Goal: Transaction & Acquisition: Obtain resource

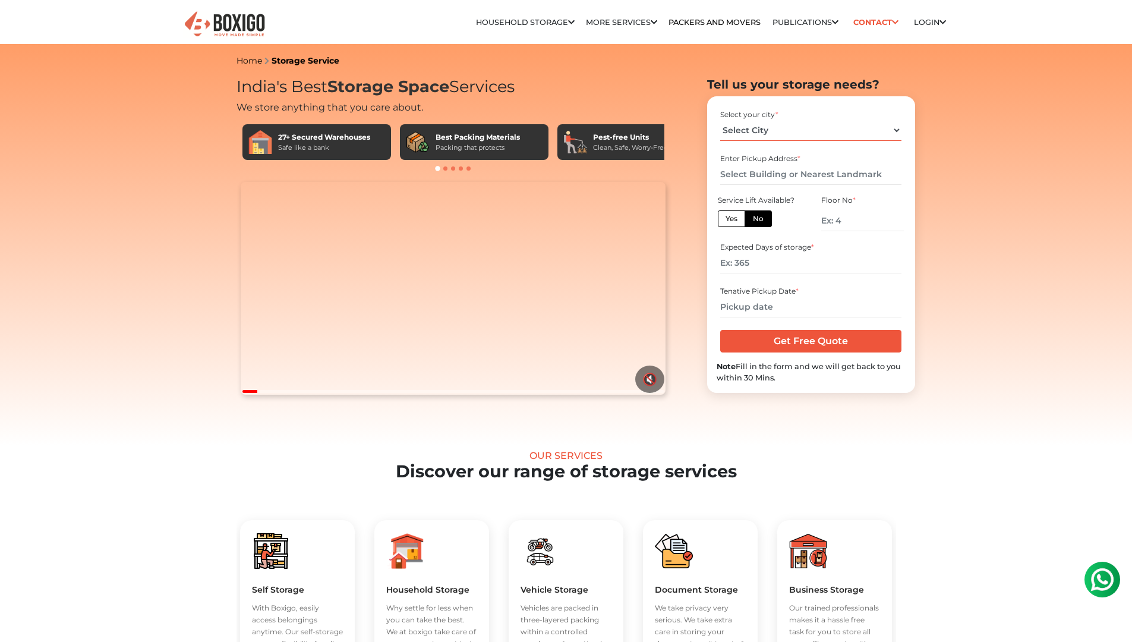
click at [780, 137] on select "Select City [GEOGRAPHIC_DATA] [GEOGRAPHIC_DATA] [GEOGRAPHIC_DATA] [GEOGRAPHIC_D…" at bounding box center [810, 130] width 181 height 21
select select "[GEOGRAPHIC_DATA]"
click at [720, 120] on select "Select City [GEOGRAPHIC_DATA] [GEOGRAPHIC_DATA] [GEOGRAPHIC_DATA] [GEOGRAPHIC_D…" at bounding box center [810, 130] width 181 height 21
click at [754, 177] on input "text" at bounding box center [810, 174] width 181 height 21
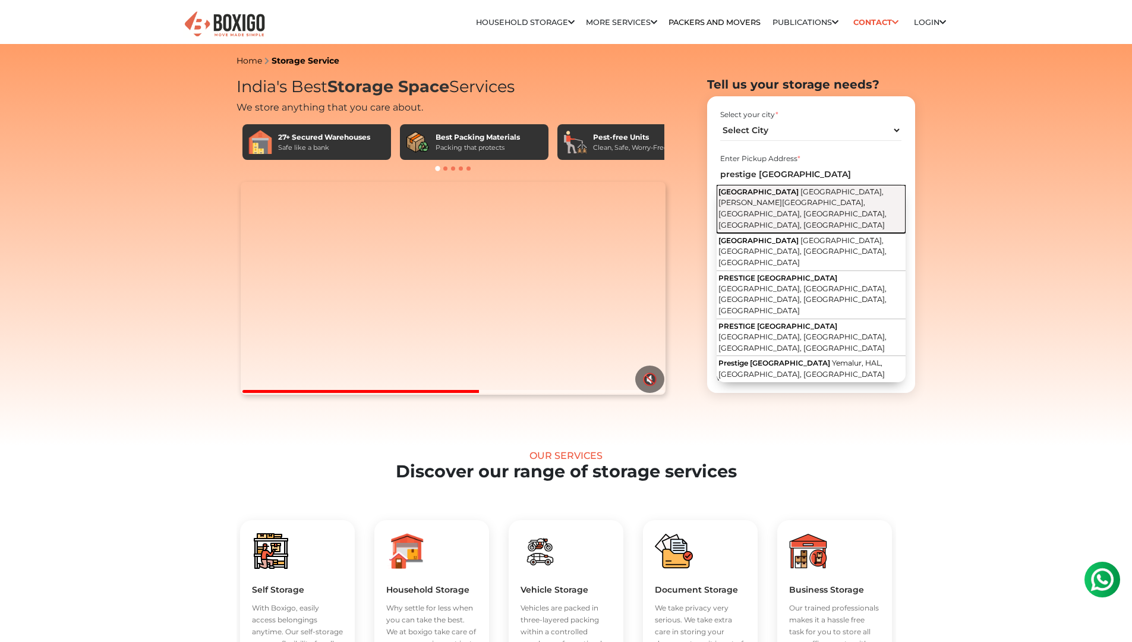
click at [817, 204] on span "[GEOGRAPHIC_DATA], [PERSON_NAME][GEOGRAPHIC_DATA], [GEOGRAPHIC_DATA], [GEOGRAPH…" at bounding box center [803, 208] width 168 height 42
type input "[GEOGRAPHIC_DATA], [GEOGRAPHIC_DATA], [PERSON_NAME][GEOGRAPHIC_DATA], [GEOGRAPH…"
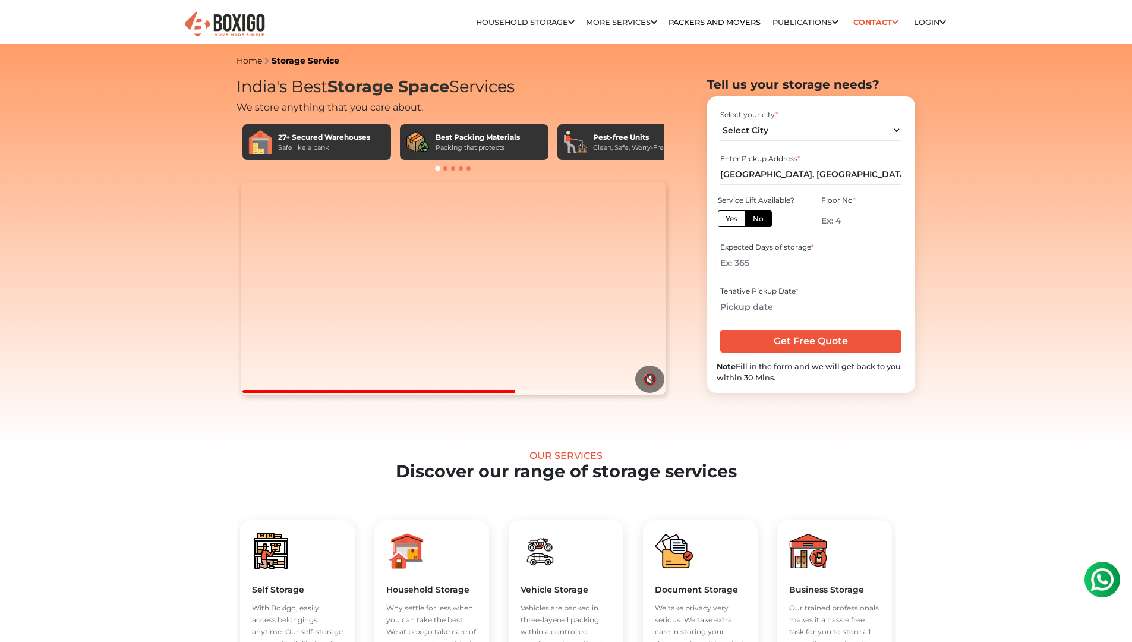
click at [736, 225] on label "Yes" at bounding box center [731, 218] width 27 height 17
click at [733, 221] on input "Yes" at bounding box center [730, 217] width 8 height 8
radio input "true"
click at [762, 226] on label "No" at bounding box center [758, 218] width 27 height 17
click at [761, 221] on input "No" at bounding box center [757, 217] width 8 height 8
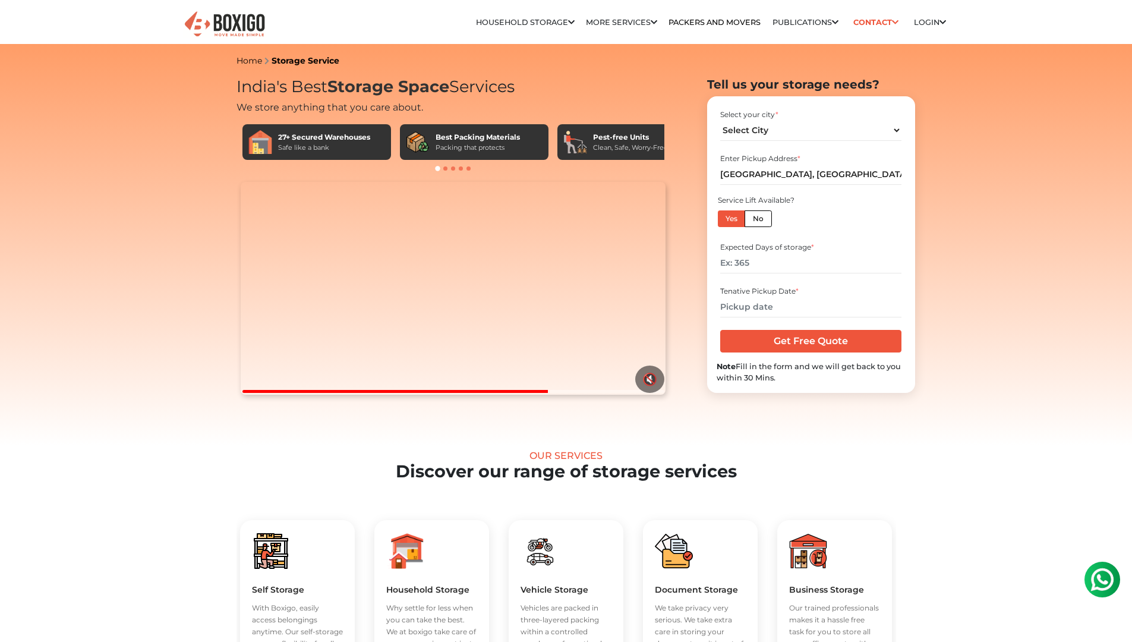
radio input "true"
drag, startPoint x: 827, startPoint y: 218, endPoint x: 836, endPoint y: 223, distance: 10.1
click at [827, 219] on input "number" at bounding box center [862, 220] width 82 height 21
drag, startPoint x: 725, startPoint y: 218, endPoint x: 724, endPoint y: 223, distance: 6.0
click at [725, 218] on label "Yes" at bounding box center [731, 218] width 27 height 17
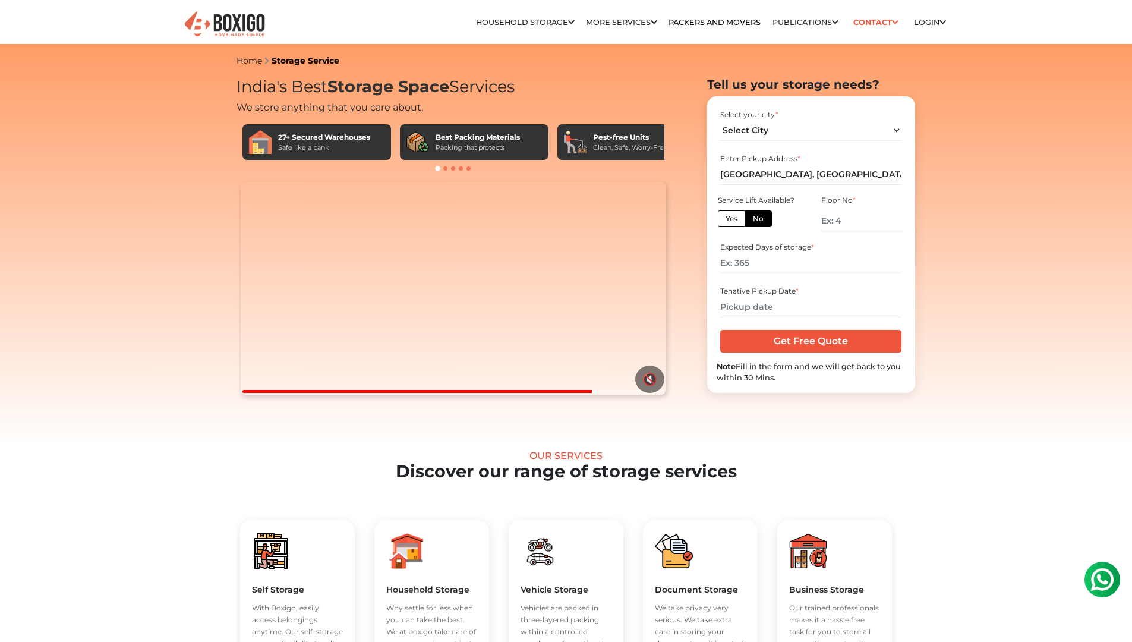
click at [726, 218] on input "Yes" at bounding box center [730, 217] width 8 height 8
radio input "true"
click at [769, 258] on input "number" at bounding box center [810, 263] width 181 height 21
type input "10"
click at [813, 301] on input "text" at bounding box center [810, 307] width 181 height 21
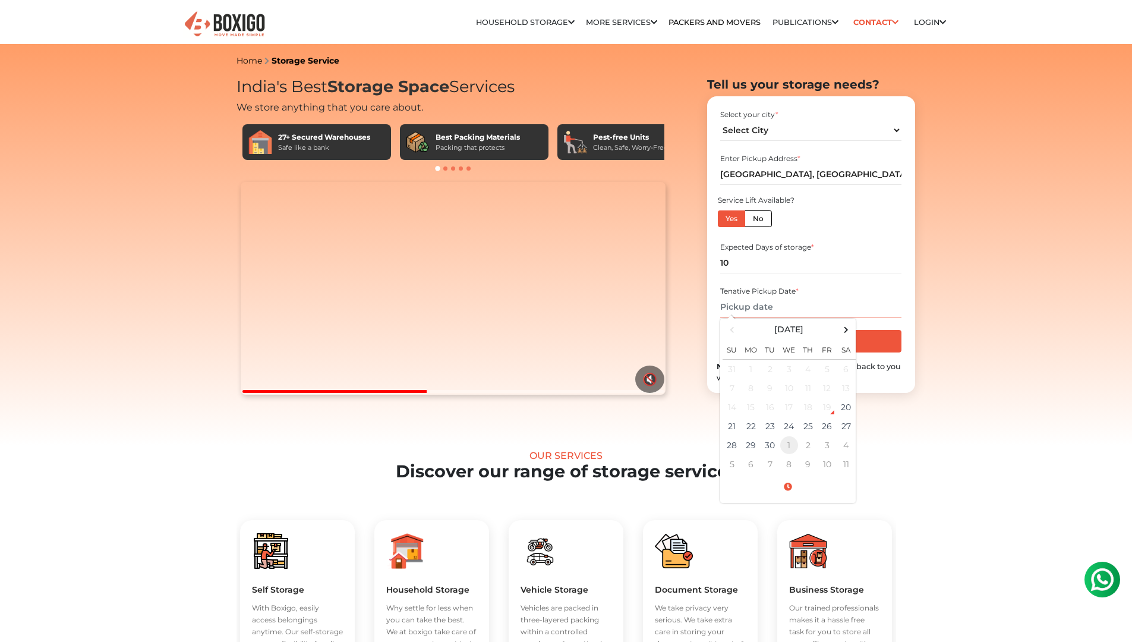
click at [788, 443] on td "1" at bounding box center [789, 445] width 19 height 19
type input "[DATE] 12:00 AM"
click at [830, 313] on input "[DATE] 12:00 AM" at bounding box center [810, 307] width 181 height 21
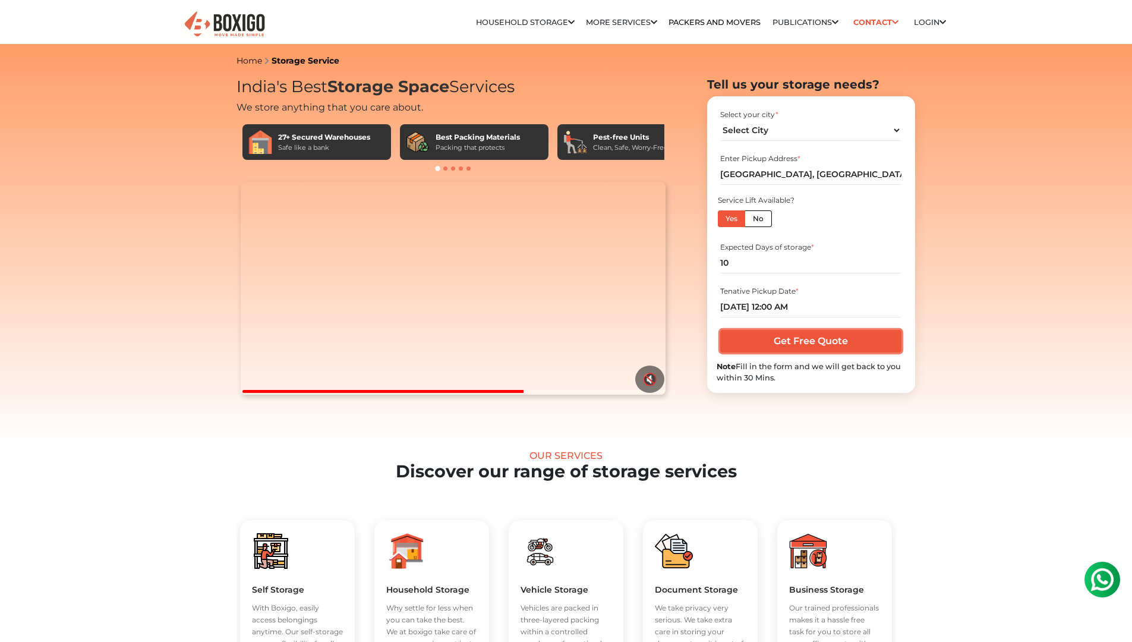
click at [812, 342] on input "Get Free Quote" at bounding box center [810, 341] width 181 height 23
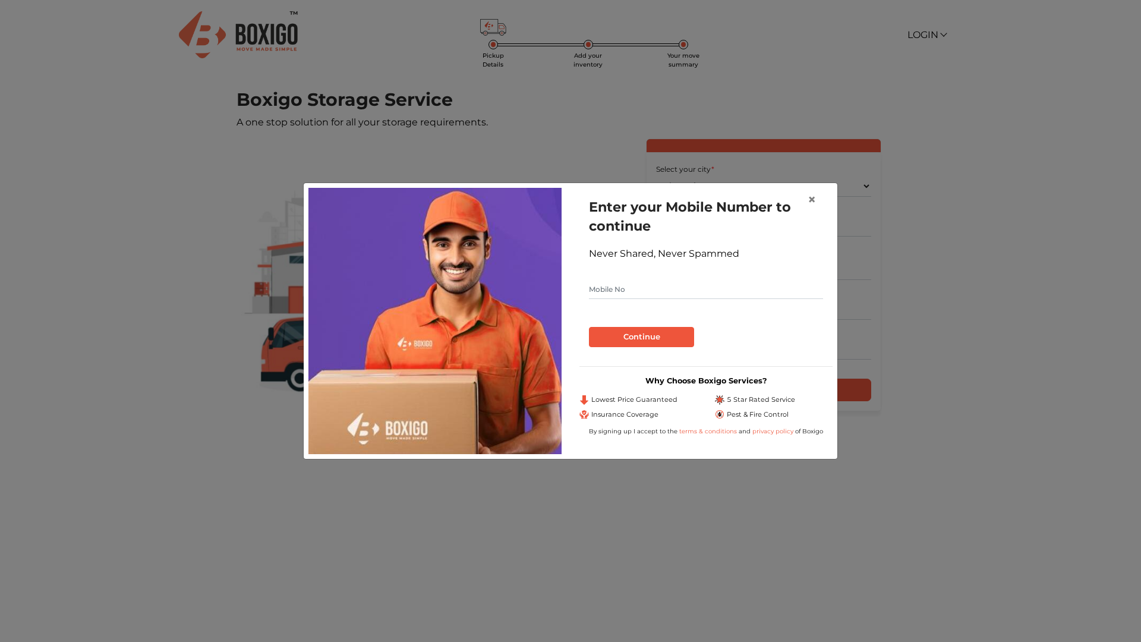
click at [628, 292] on input "text" at bounding box center [706, 289] width 234 height 19
type input "9944666328"
click at [626, 341] on button "Continue" at bounding box center [641, 337] width 105 height 20
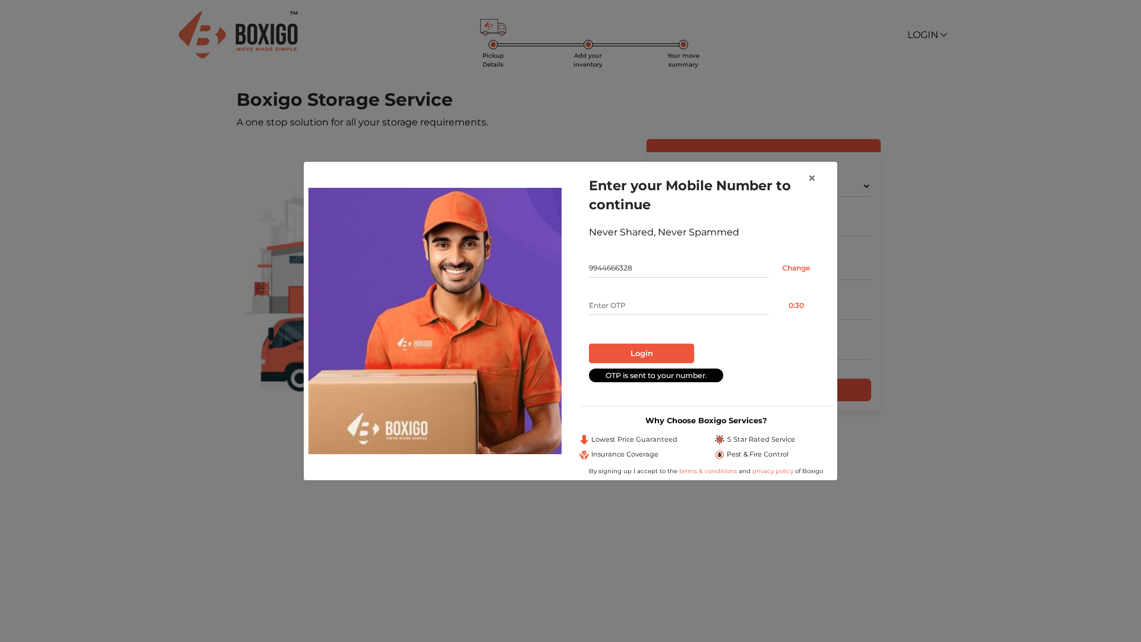
click at [614, 308] on input "text" at bounding box center [679, 305] width 180 height 19
type input "7544"
click at [656, 351] on button "Login" at bounding box center [641, 354] width 105 height 20
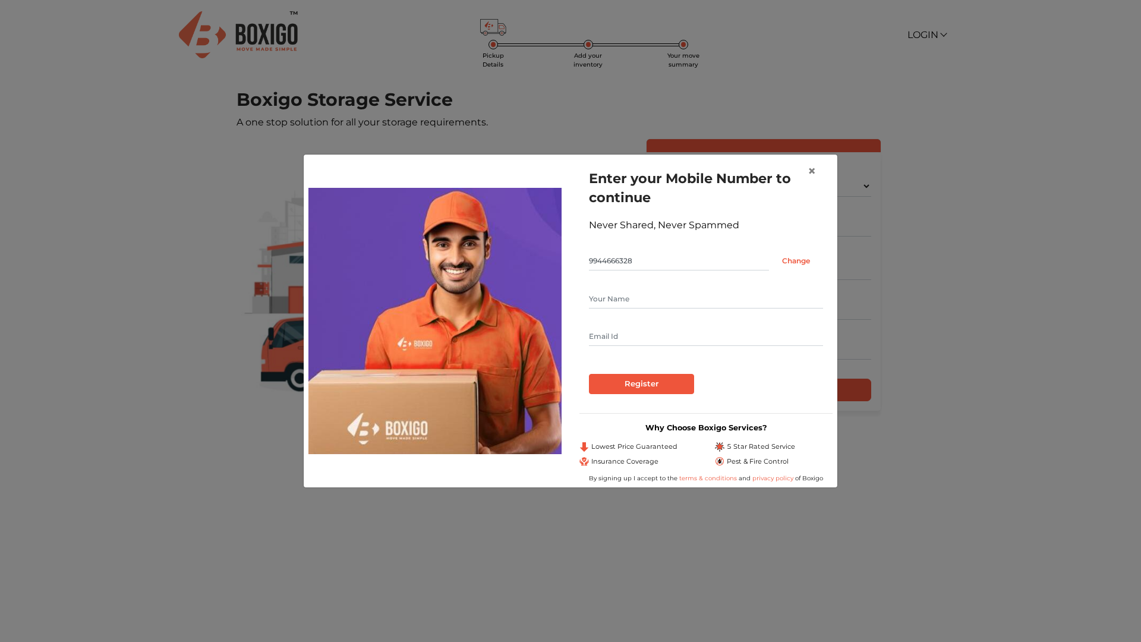
drag, startPoint x: 731, startPoint y: 310, endPoint x: 722, endPoint y: 306, distance: 10.4
click at [730, 310] on div at bounding box center [706, 317] width 234 height 57
click at [721, 306] on input "text" at bounding box center [706, 298] width 234 height 19
type input "[PERSON_NAME]"
click at [679, 338] on input "text" at bounding box center [706, 336] width 234 height 19
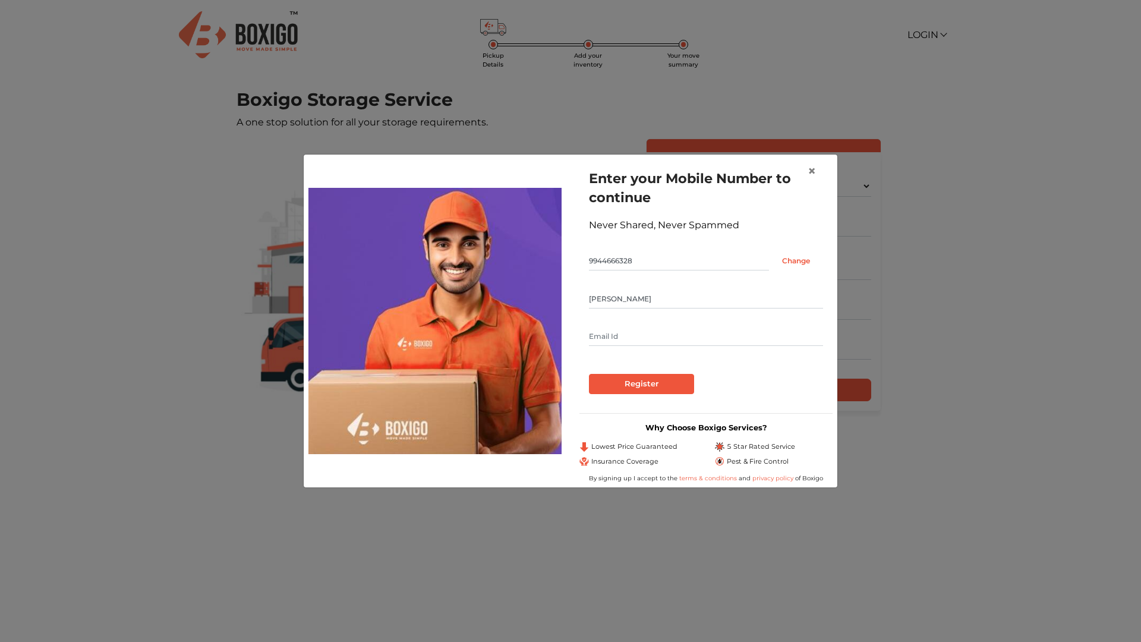
click at [679, 338] on input "text" at bounding box center [706, 336] width 234 height 19
type input "itzmeshekhar15@gmail.com"
click at [653, 389] on input "Register" at bounding box center [641, 384] width 105 height 20
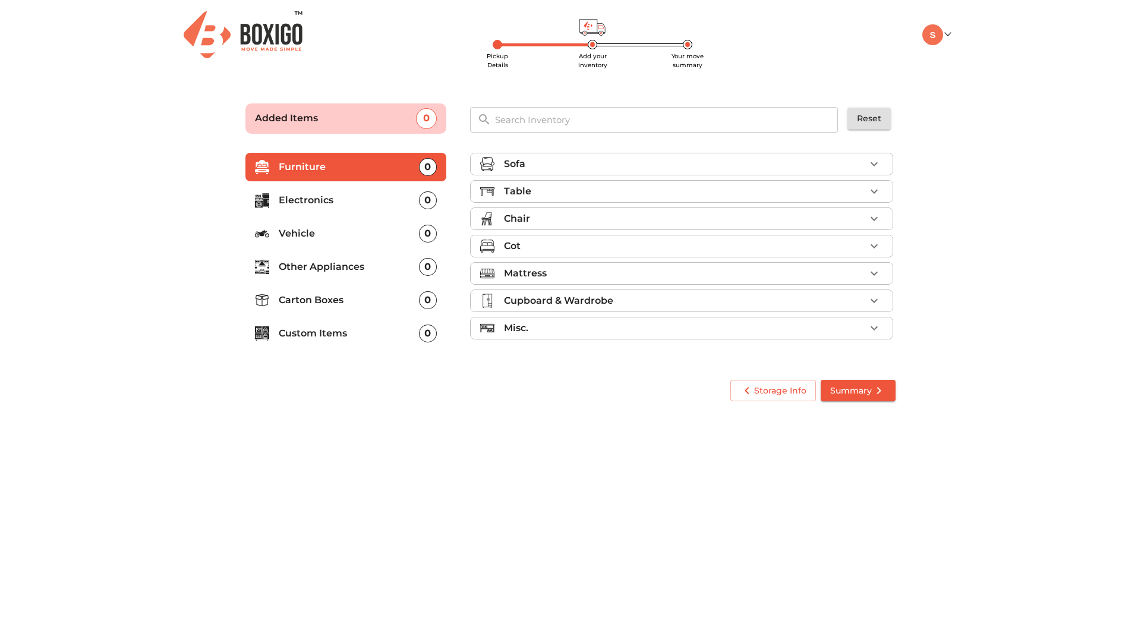
click at [888, 166] on li "Sofa" at bounding box center [682, 163] width 422 height 21
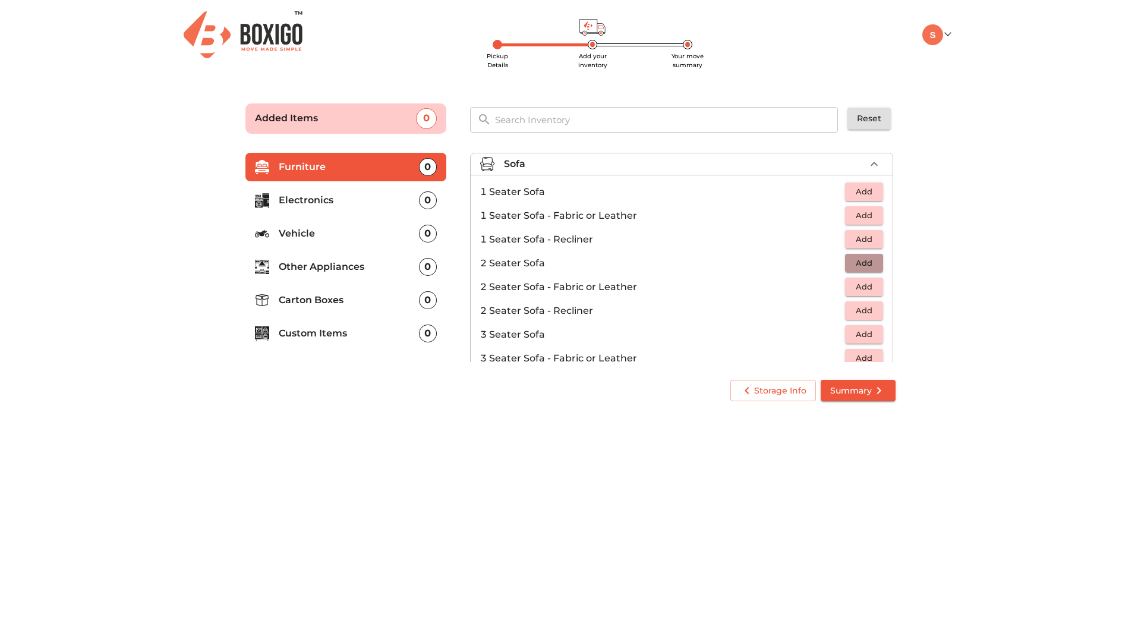
click at [851, 262] on span "Add" at bounding box center [864, 263] width 26 height 14
click at [869, 165] on icon "button" at bounding box center [874, 164] width 14 height 14
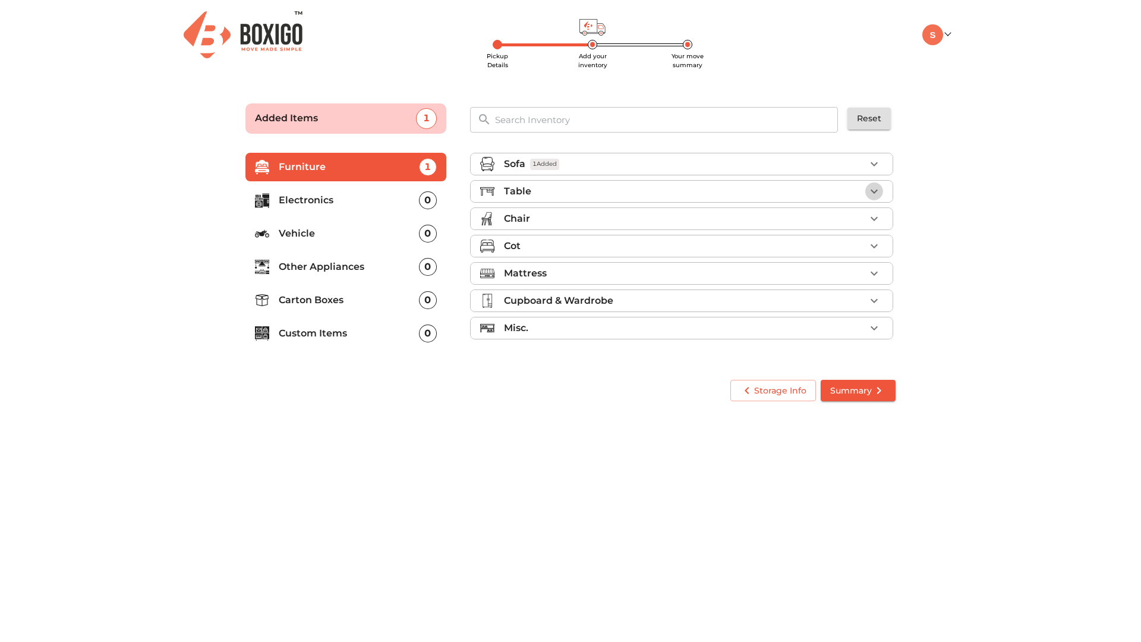
click at [870, 196] on icon "button" at bounding box center [874, 191] width 14 height 14
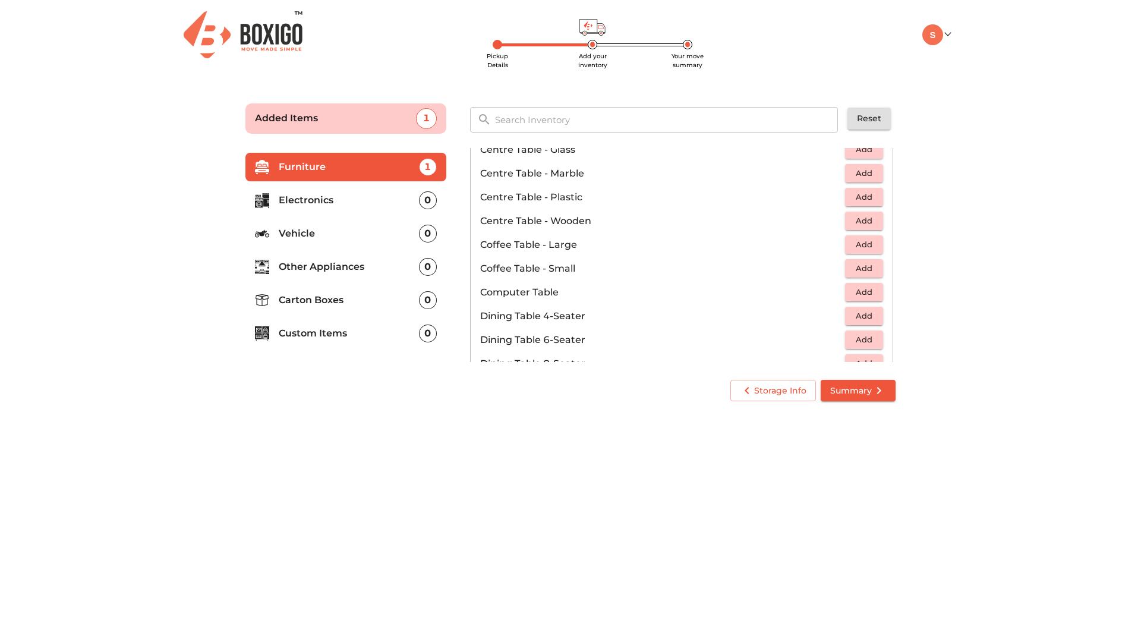
scroll to position [94, 0]
click at [851, 291] on span "Add" at bounding box center [864, 292] width 26 height 14
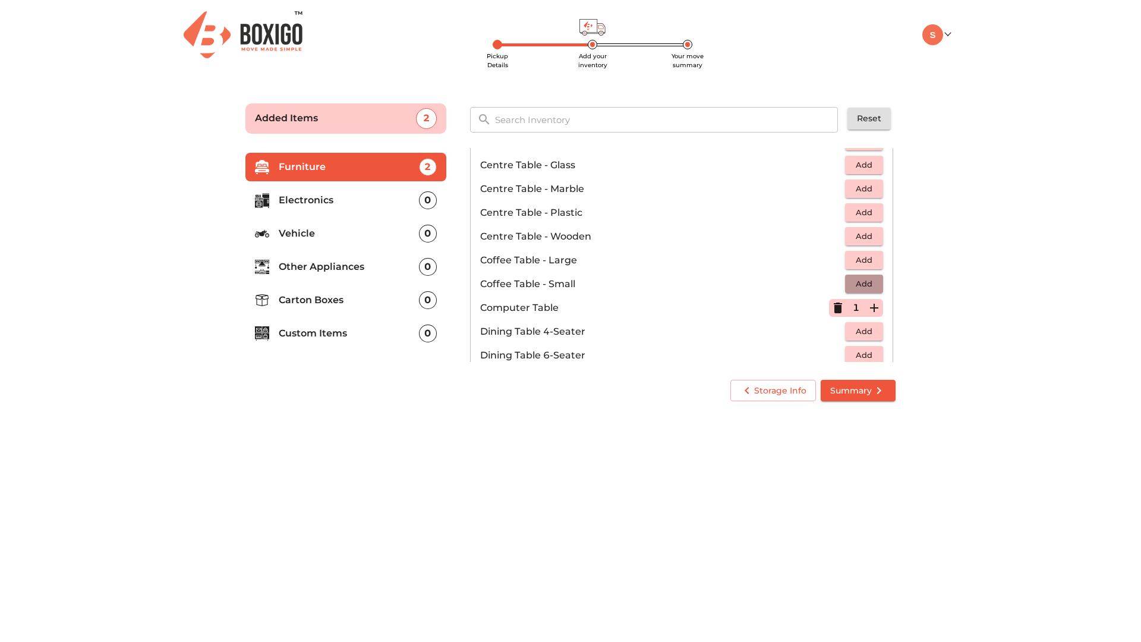
click at [857, 280] on span "Add" at bounding box center [864, 284] width 26 height 14
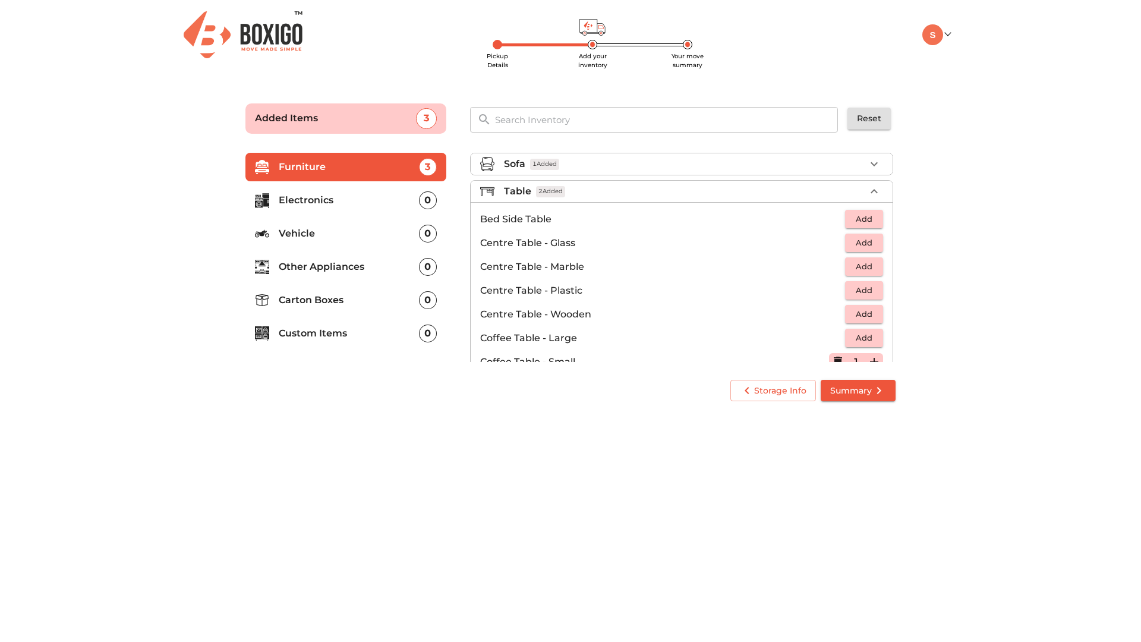
click at [873, 191] on icon "button" at bounding box center [874, 191] width 14 height 14
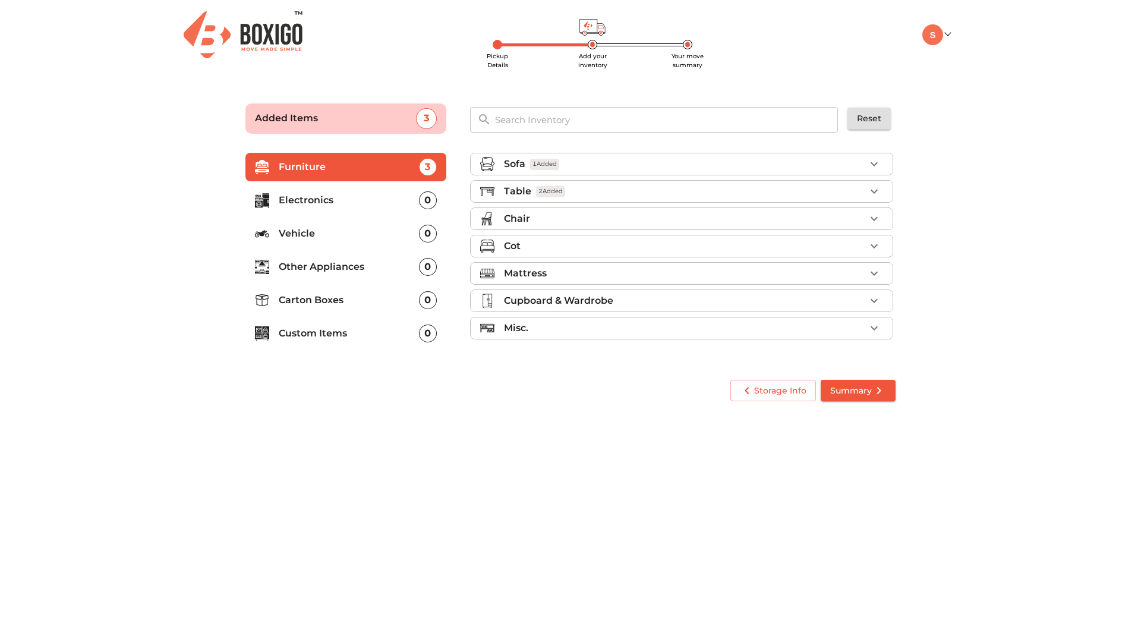
click at [871, 216] on icon "button" at bounding box center [874, 219] width 14 height 14
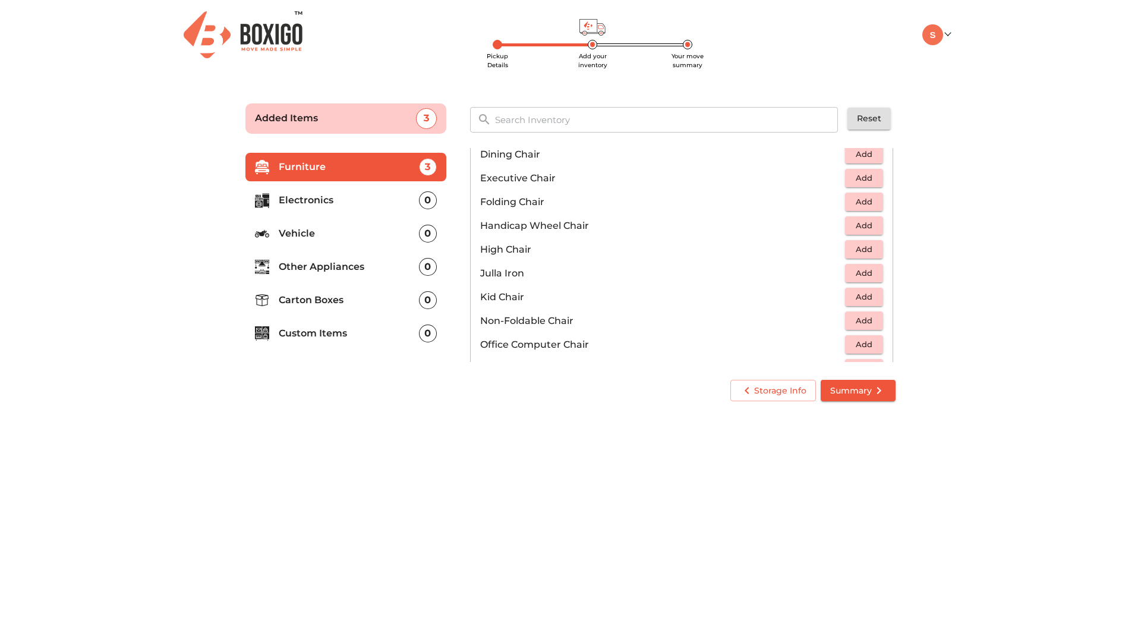
scroll to position [238, 0]
click at [845, 294] on button "Add" at bounding box center [864, 293] width 38 height 18
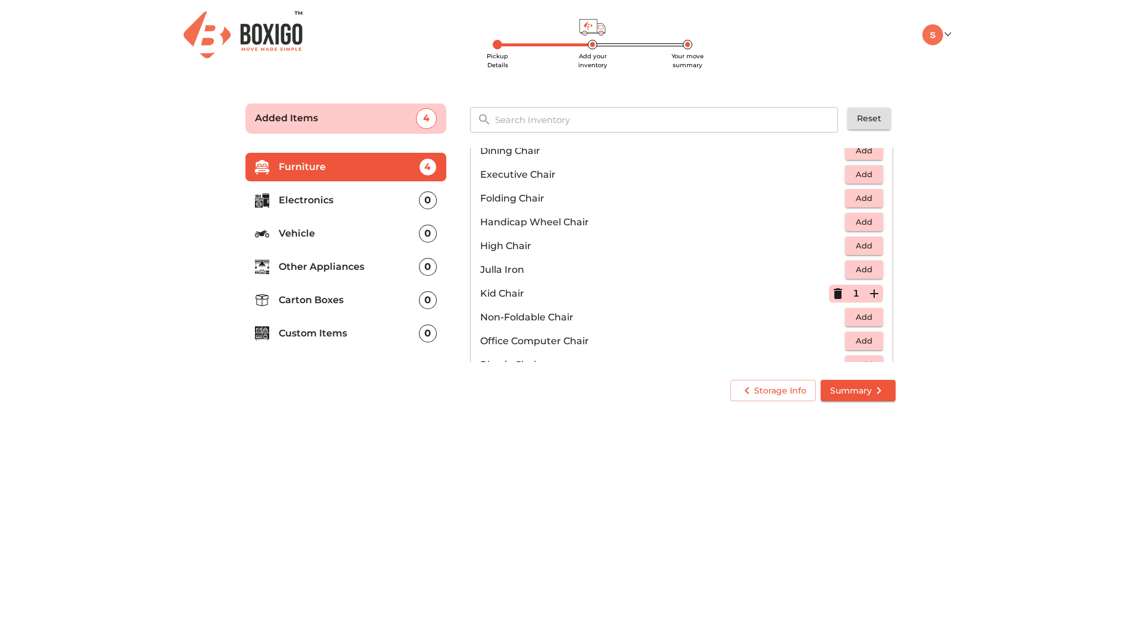
click at [870, 295] on icon "button" at bounding box center [874, 293] width 14 height 14
click at [831, 294] on icon "button" at bounding box center [838, 293] width 14 height 14
click at [851, 294] on span "Add" at bounding box center [864, 291] width 26 height 14
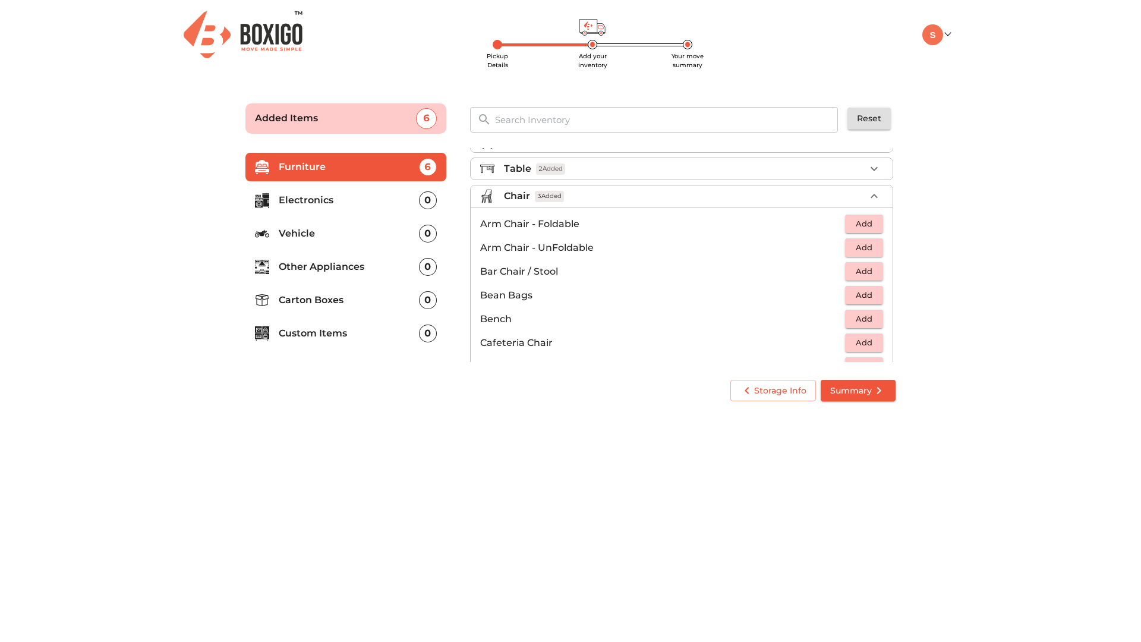
scroll to position [13, 0]
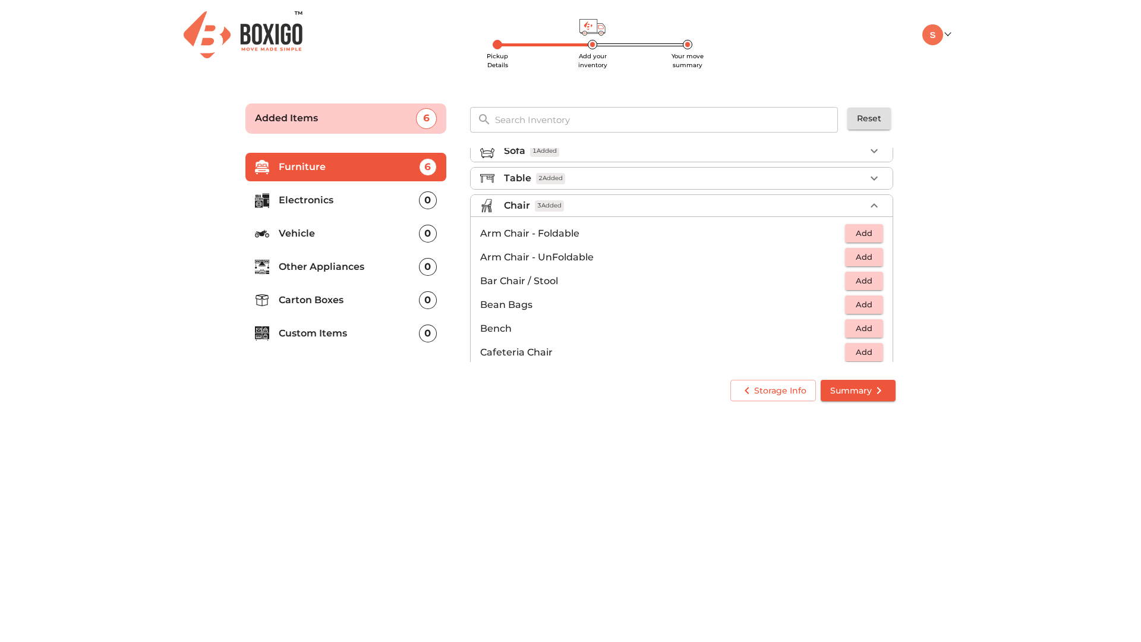
click at [871, 200] on icon "button" at bounding box center [874, 206] width 14 height 14
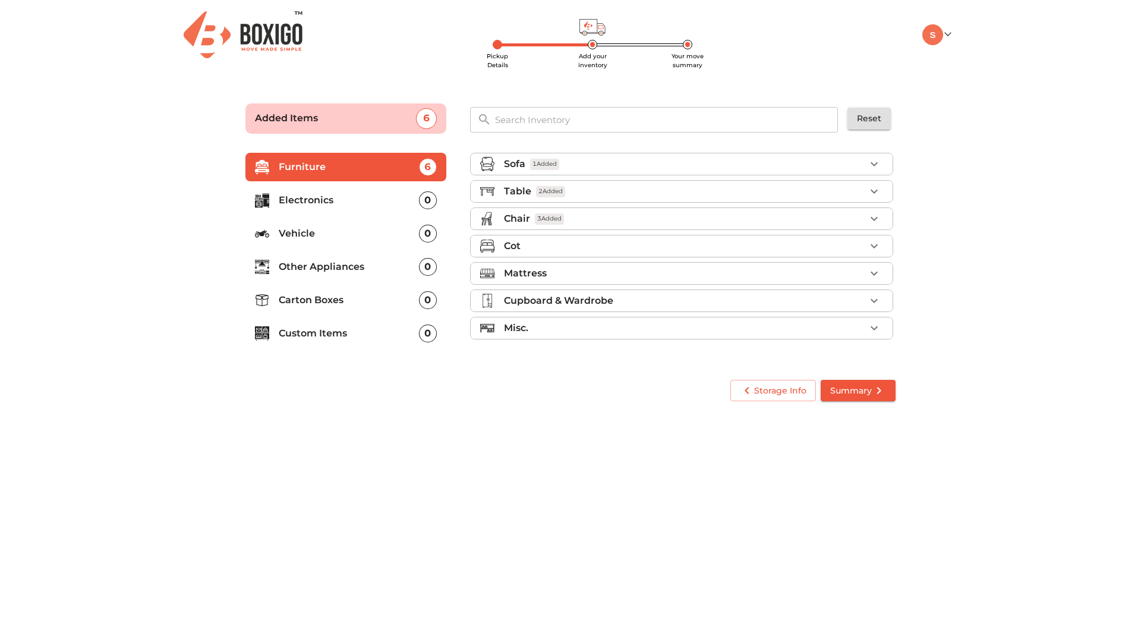
scroll to position [0, 0]
click at [877, 301] on icon "button" at bounding box center [874, 301] width 14 height 14
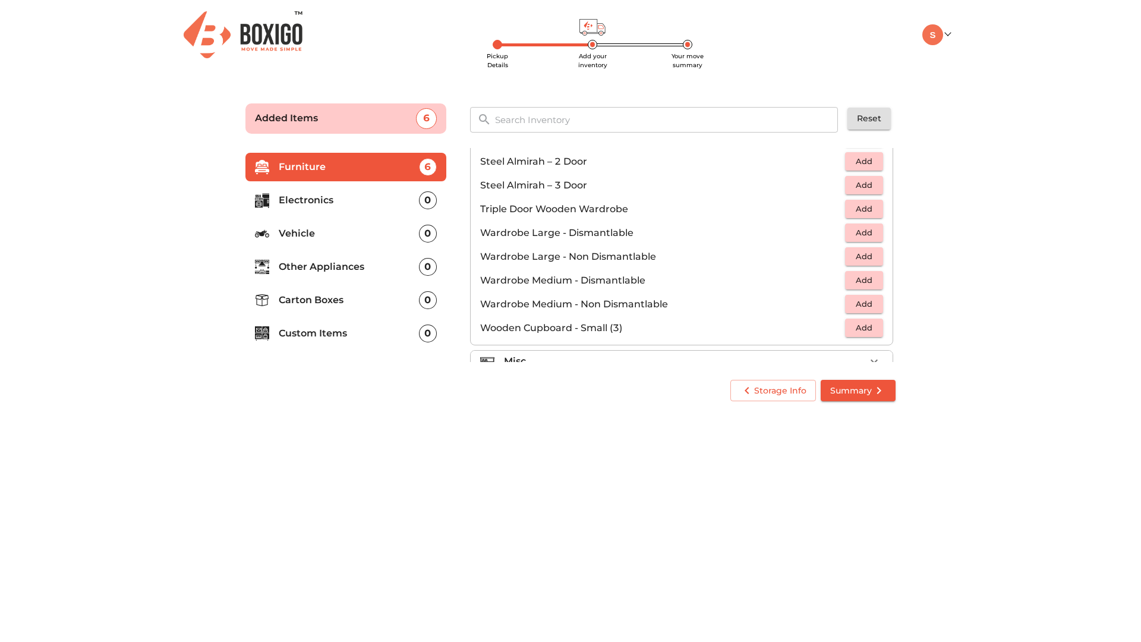
scroll to position [401, 0]
click at [867, 336] on icon "button" at bounding box center [874, 341] width 14 height 14
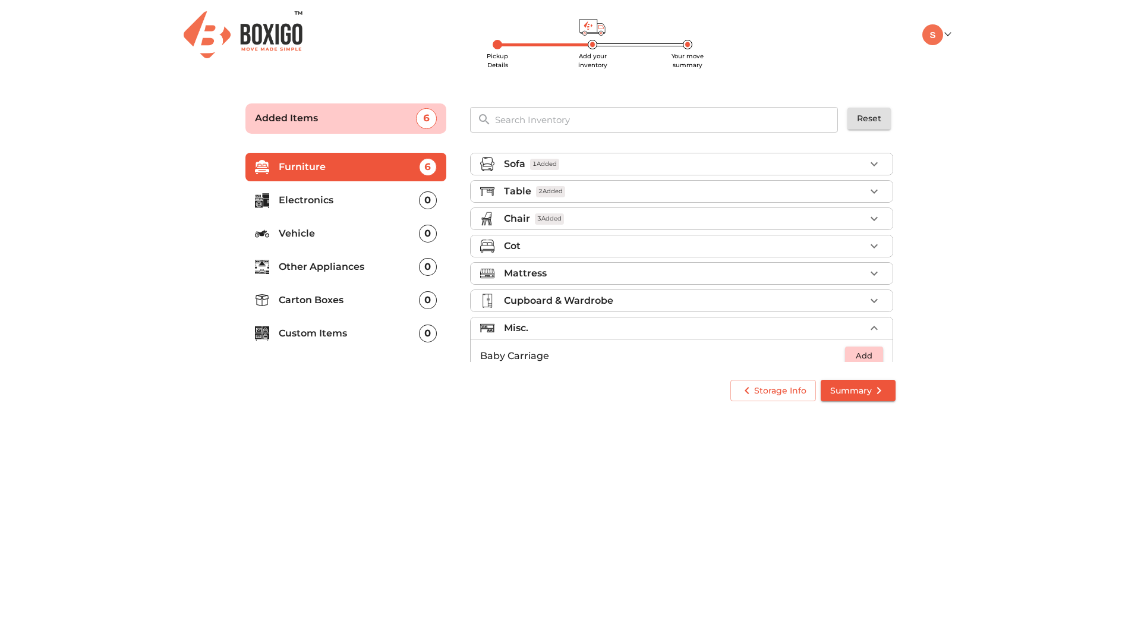
scroll to position [23, 0]
click at [874, 277] on icon "button" at bounding box center [874, 277] width 14 height 14
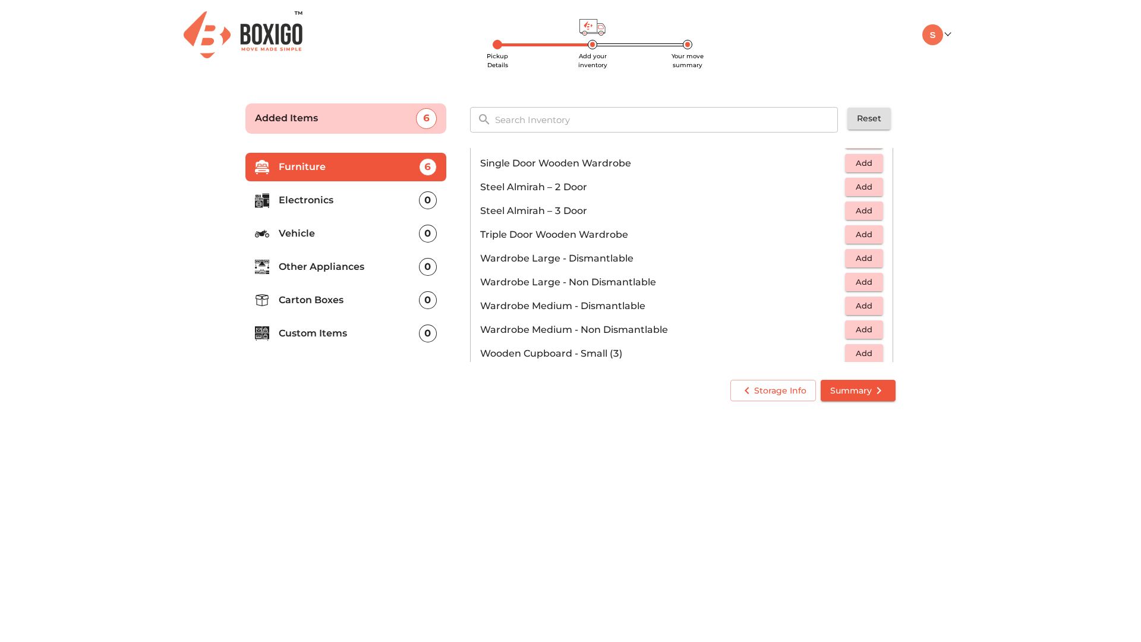
scroll to position [401, 0]
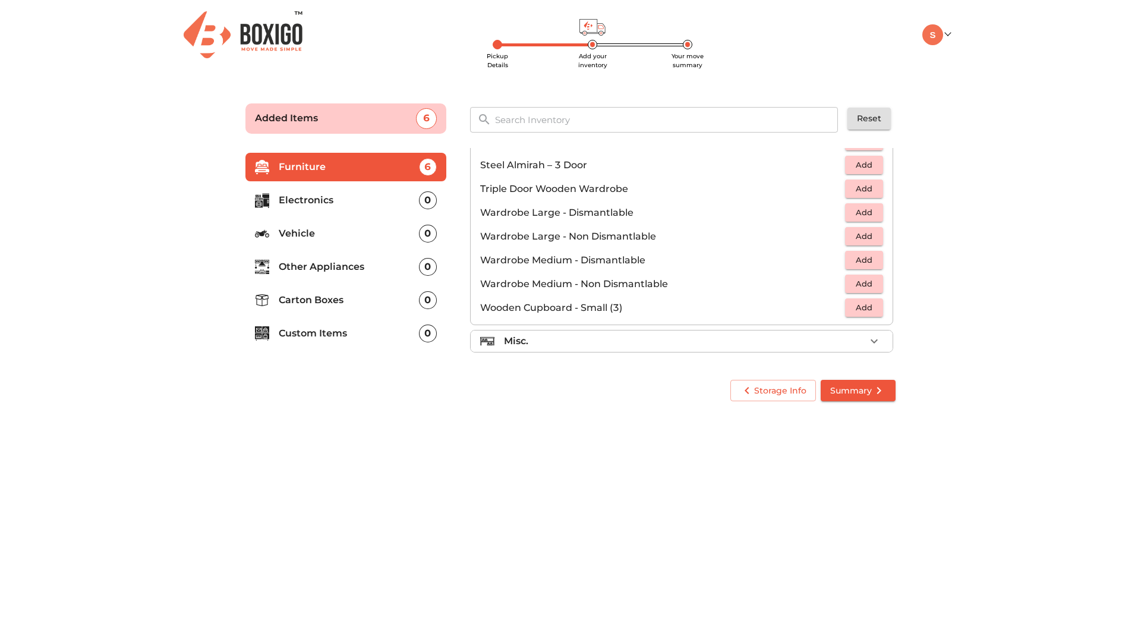
click at [364, 261] on p "Other Appliances" at bounding box center [349, 267] width 140 height 14
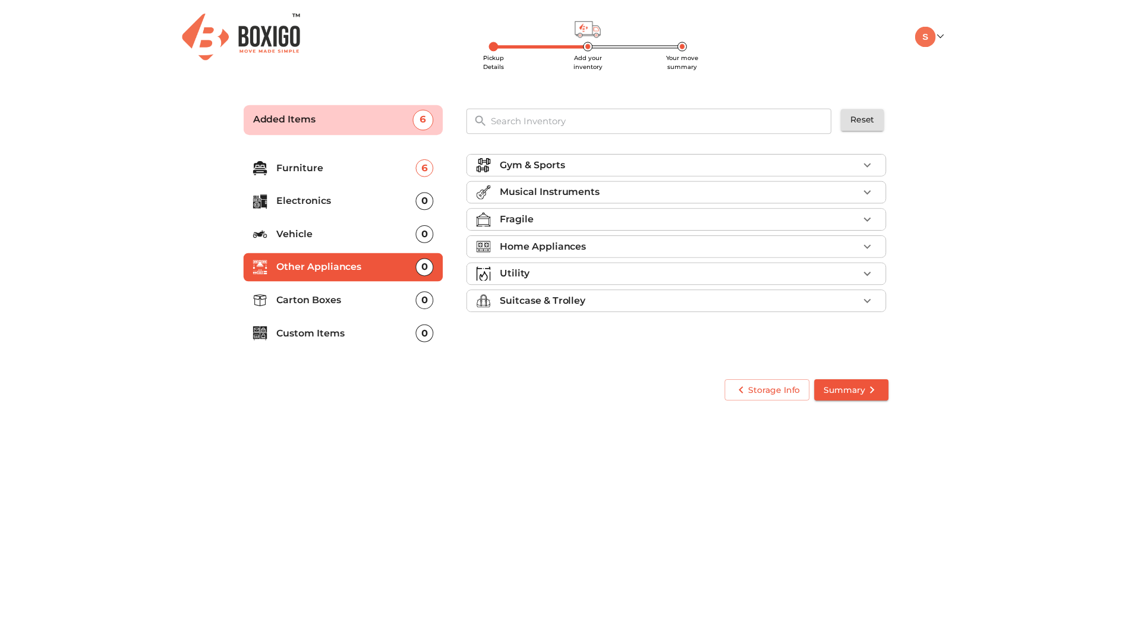
scroll to position [0, 0]
click at [345, 300] on p "Carton Boxes" at bounding box center [349, 300] width 140 height 14
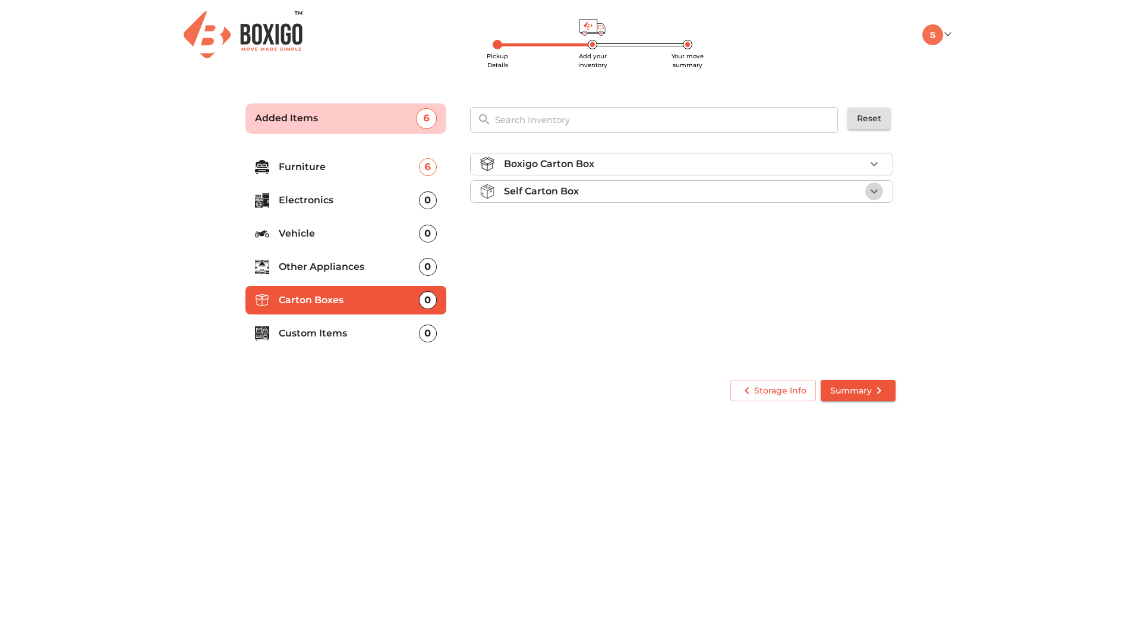
click at [871, 187] on icon "button" at bounding box center [874, 191] width 14 height 14
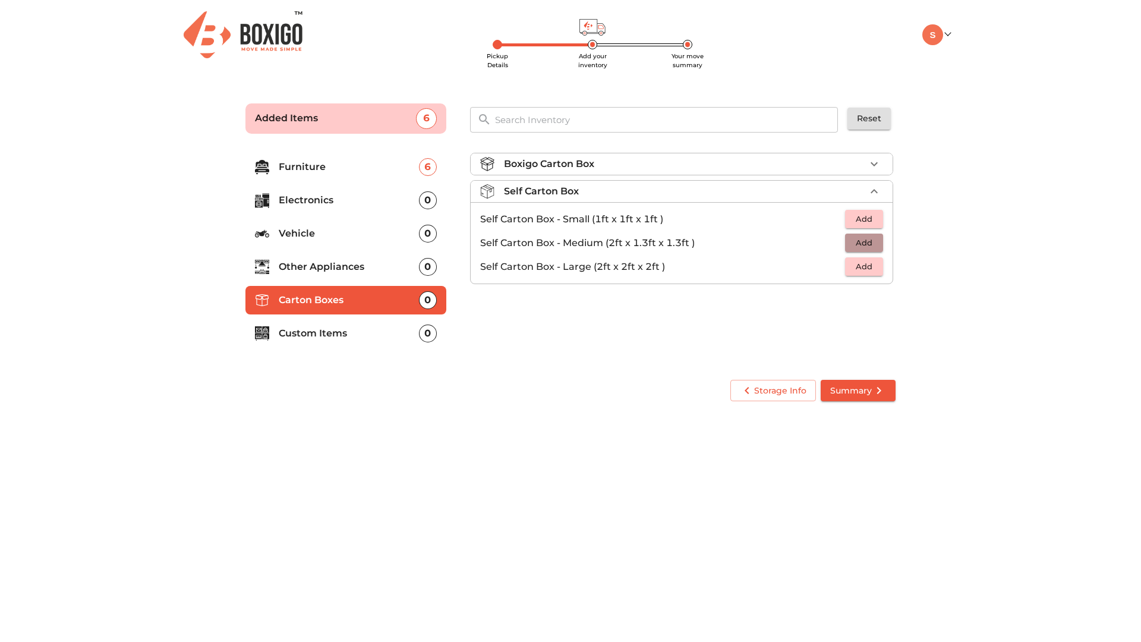
click at [864, 242] on span "Add" at bounding box center [864, 243] width 26 height 14
click at [819, 163] on div "Boxigo Carton Box" at bounding box center [684, 164] width 361 height 14
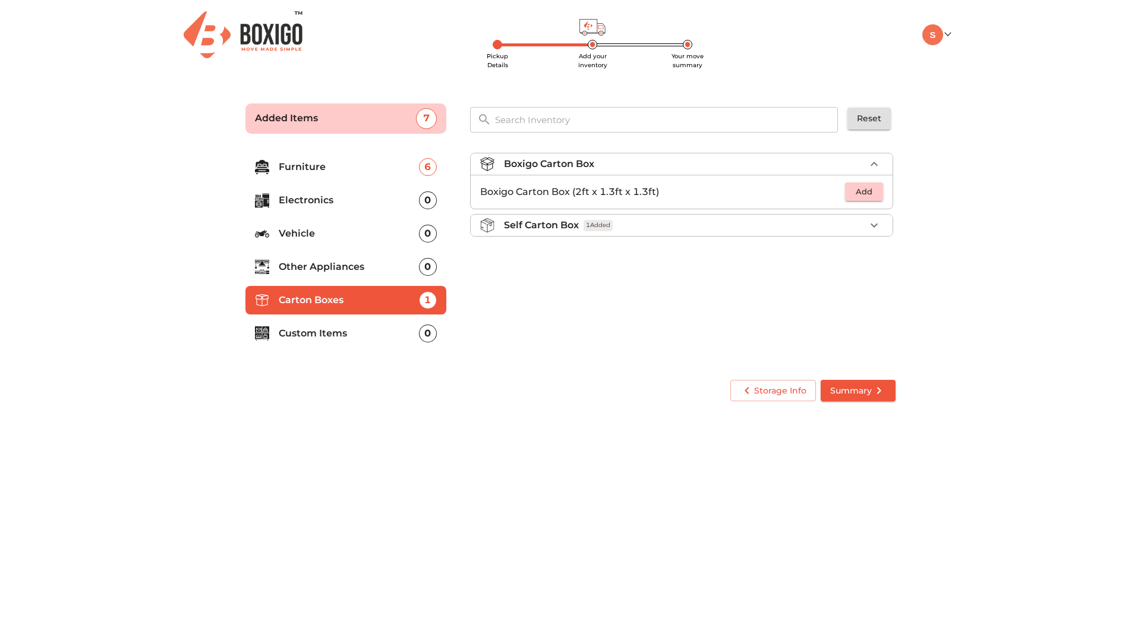
click at [322, 341] on li "Custom Items 0" at bounding box center [345, 333] width 201 height 29
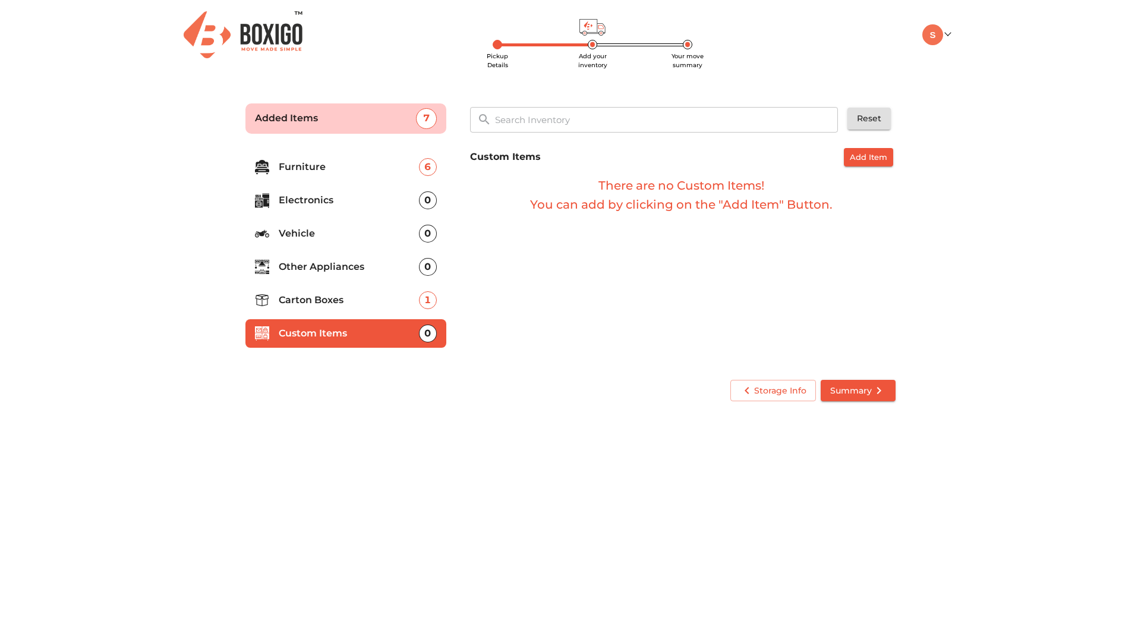
click at [847, 160] on button "Add Item" at bounding box center [868, 157] width 49 height 18
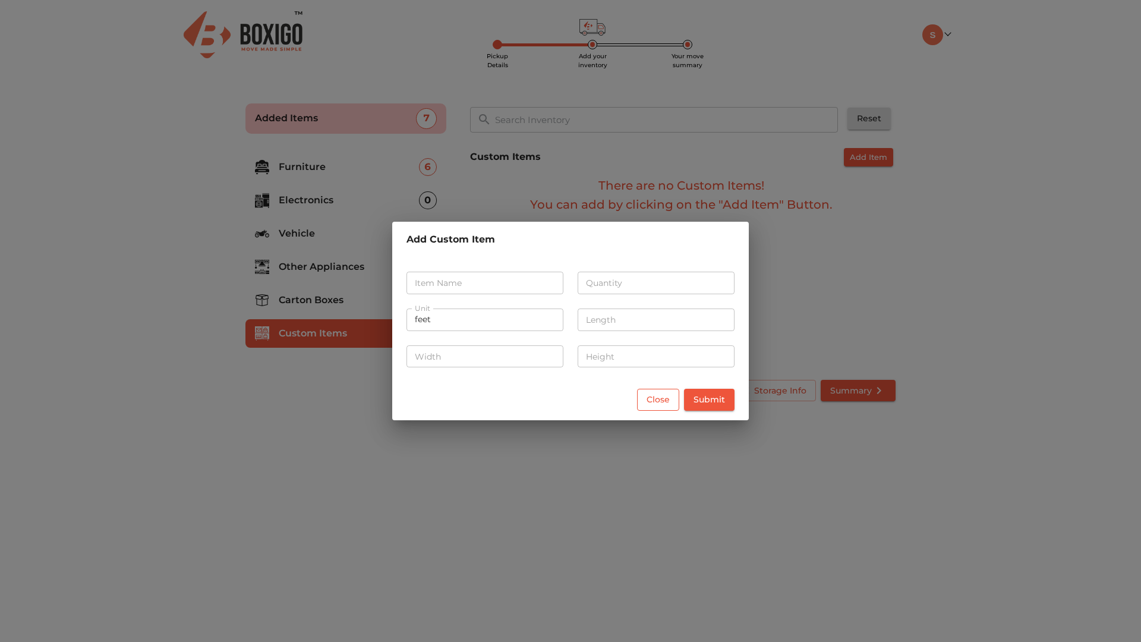
click at [653, 395] on span "Close" at bounding box center [658, 399] width 23 height 15
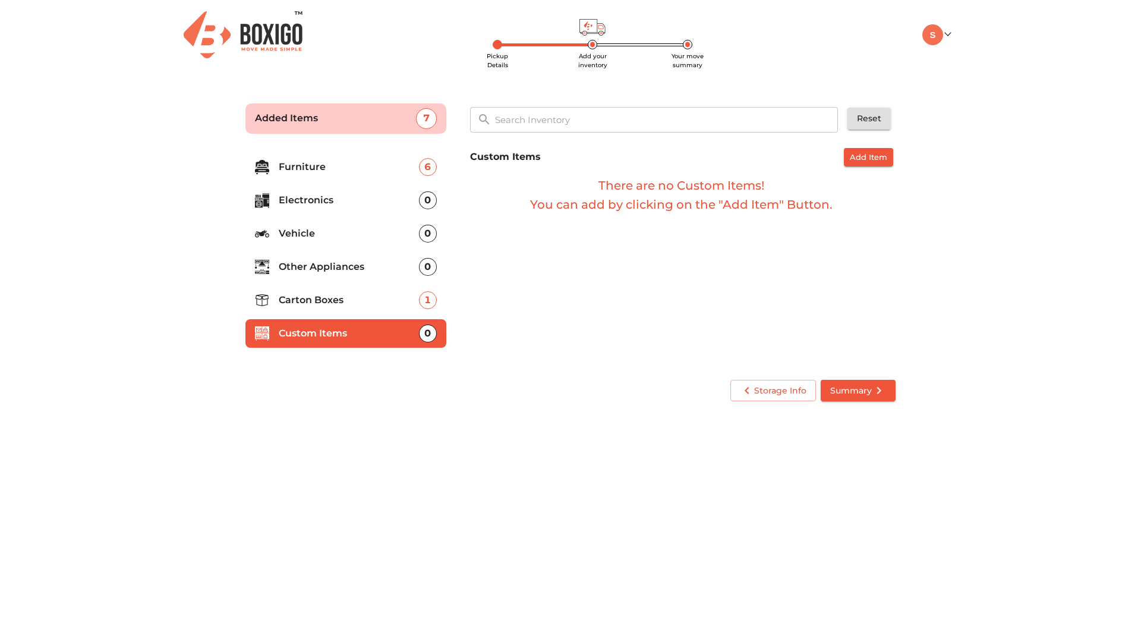
click at [339, 204] on p "Electronics" at bounding box center [349, 200] width 140 height 14
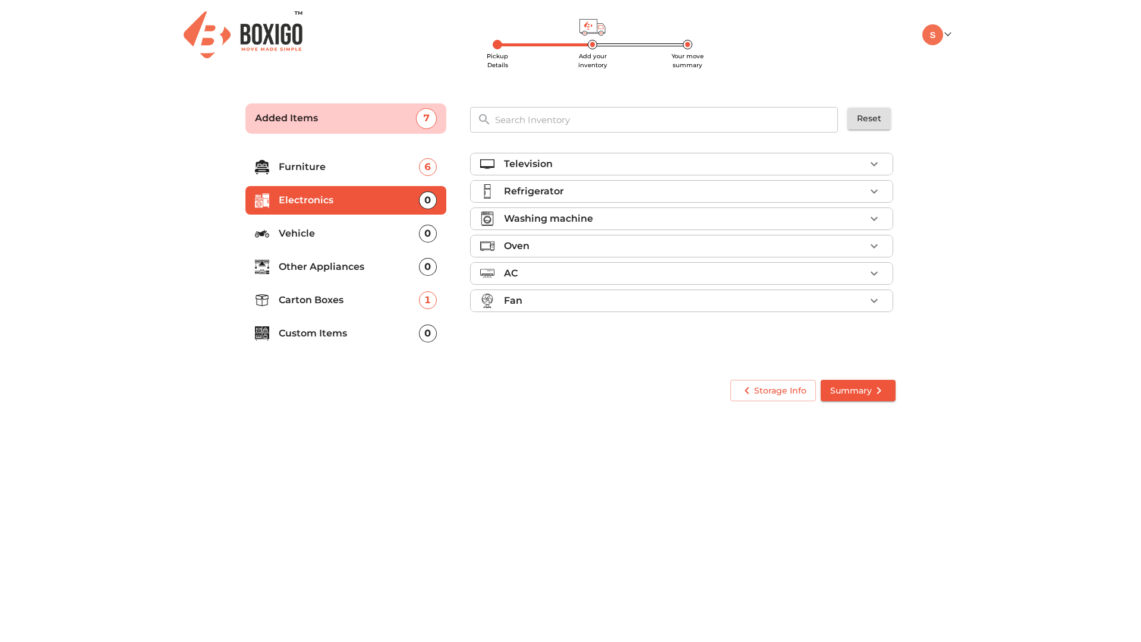
click at [659, 167] on div "Television" at bounding box center [684, 164] width 361 height 14
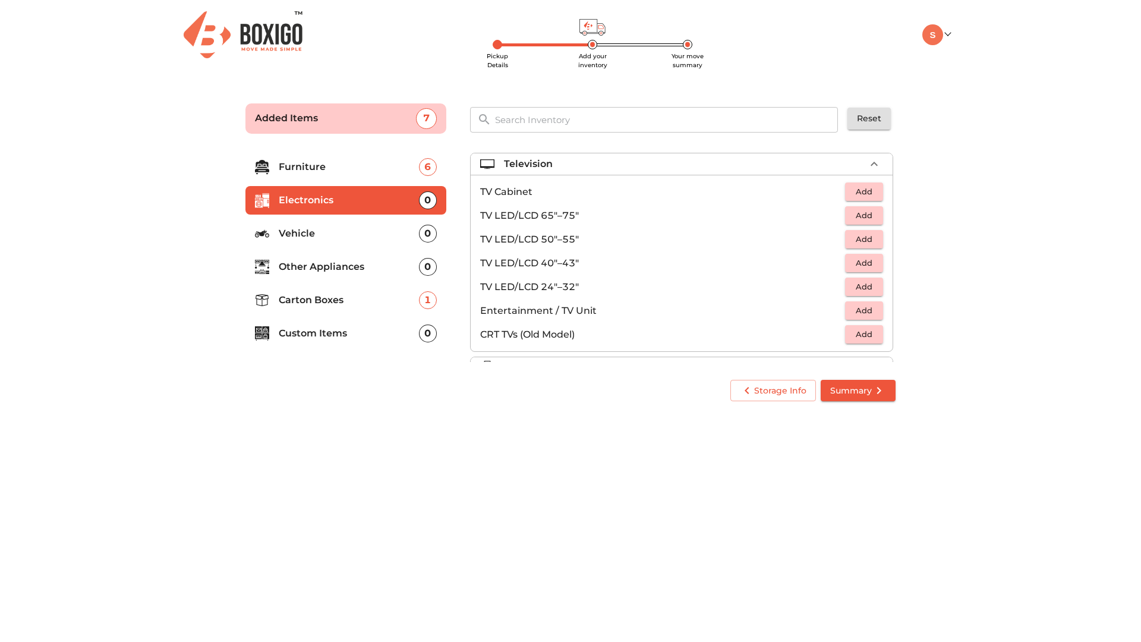
click at [855, 155] on li "Television" at bounding box center [682, 163] width 422 height 21
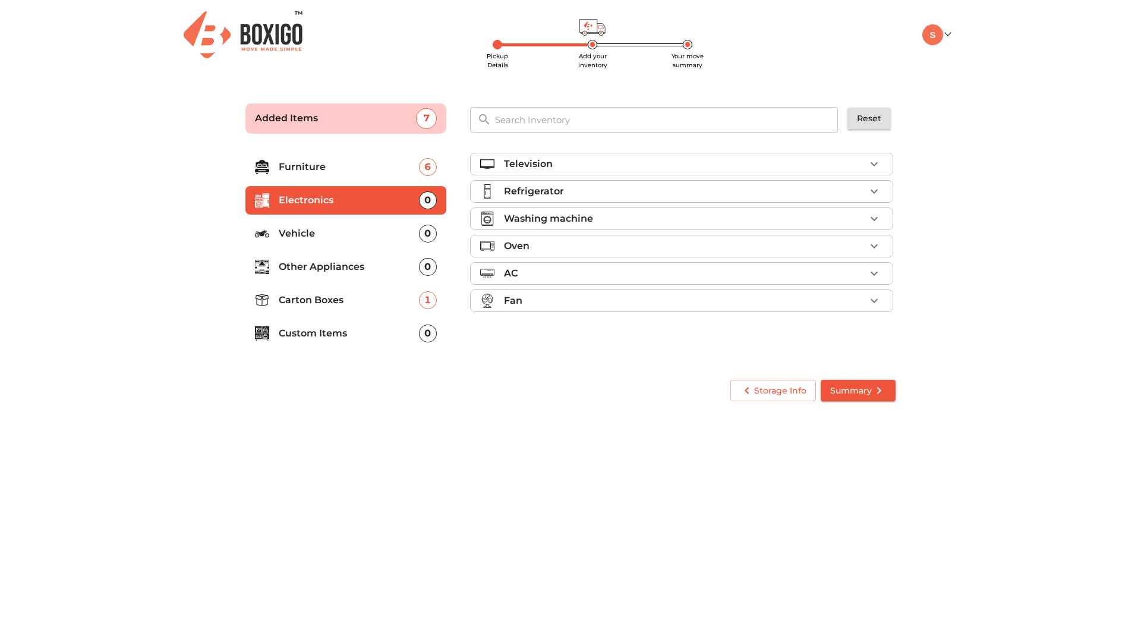
click at [342, 165] on p "Furniture" at bounding box center [349, 167] width 140 height 14
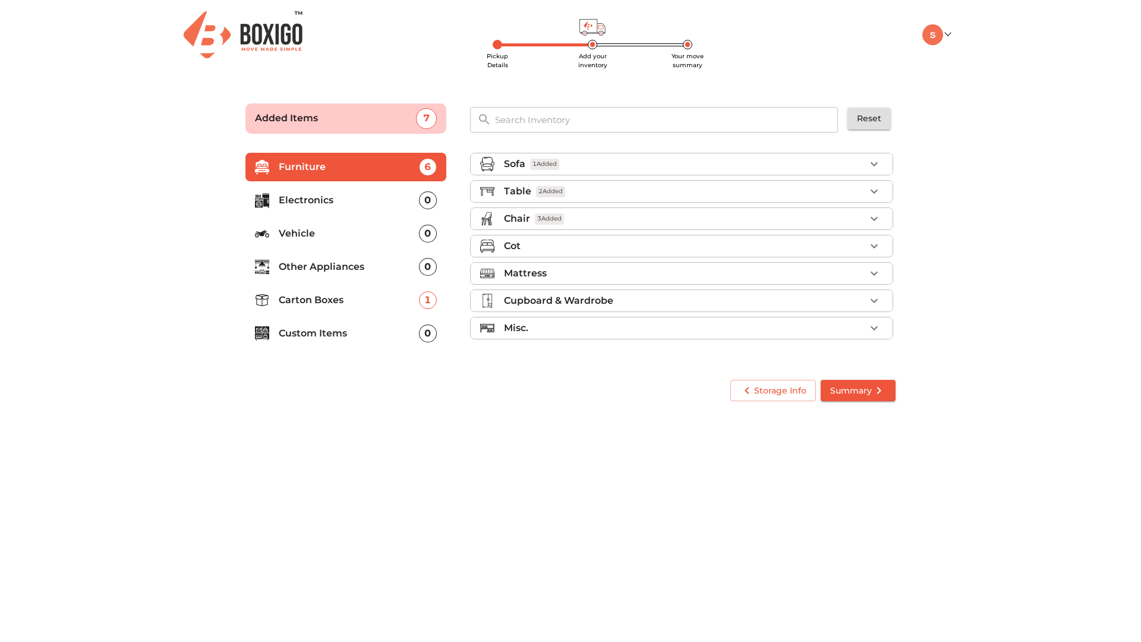
click at [880, 190] on icon "button" at bounding box center [874, 191] width 14 height 14
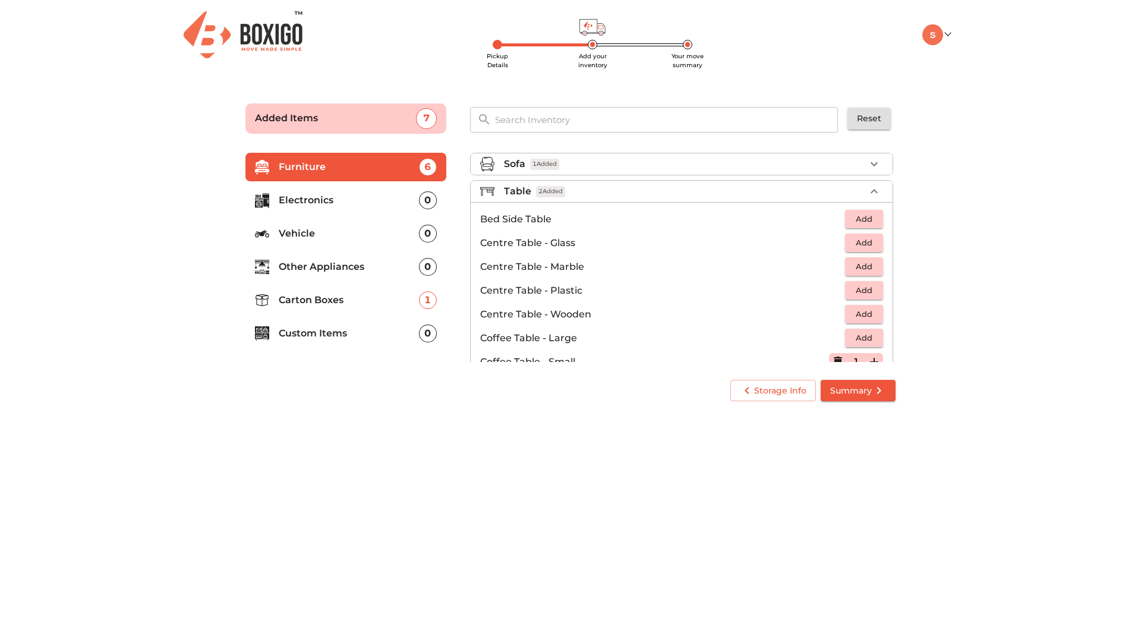
click at [880, 190] on li "Table 2 Added" at bounding box center [682, 191] width 422 height 21
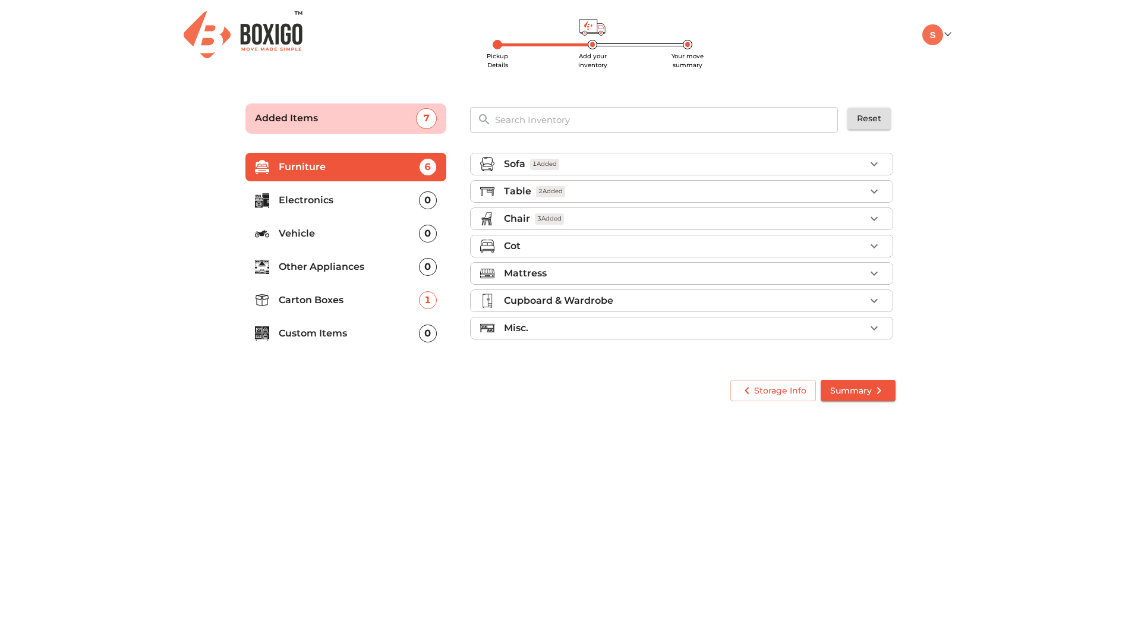
click at [350, 188] on li "Electronics 0" at bounding box center [345, 200] width 201 height 29
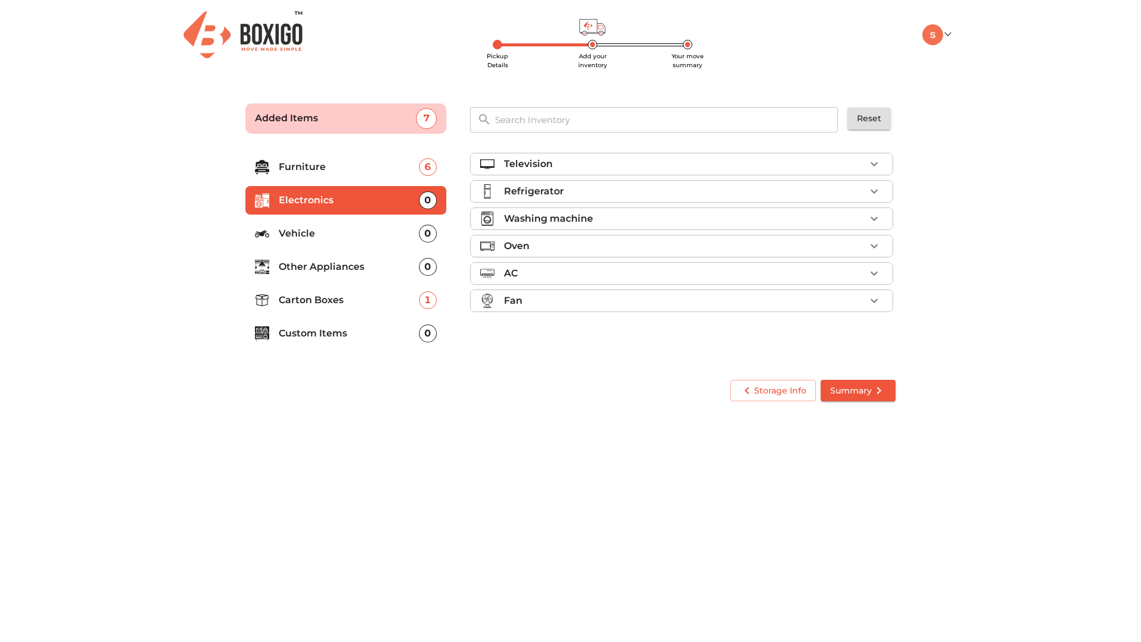
click at [665, 238] on li "Oven" at bounding box center [682, 245] width 422 height 21
click at [855, 296] on span "Add" at bounding box center [864, 298] width 26 height 14
click at [871, 243] on icon "button" at bounding box center [874, 246] width 14 height 14
click at [344, 166] on p "Furniture" at bounding box center [349, 167] width 140 height 14
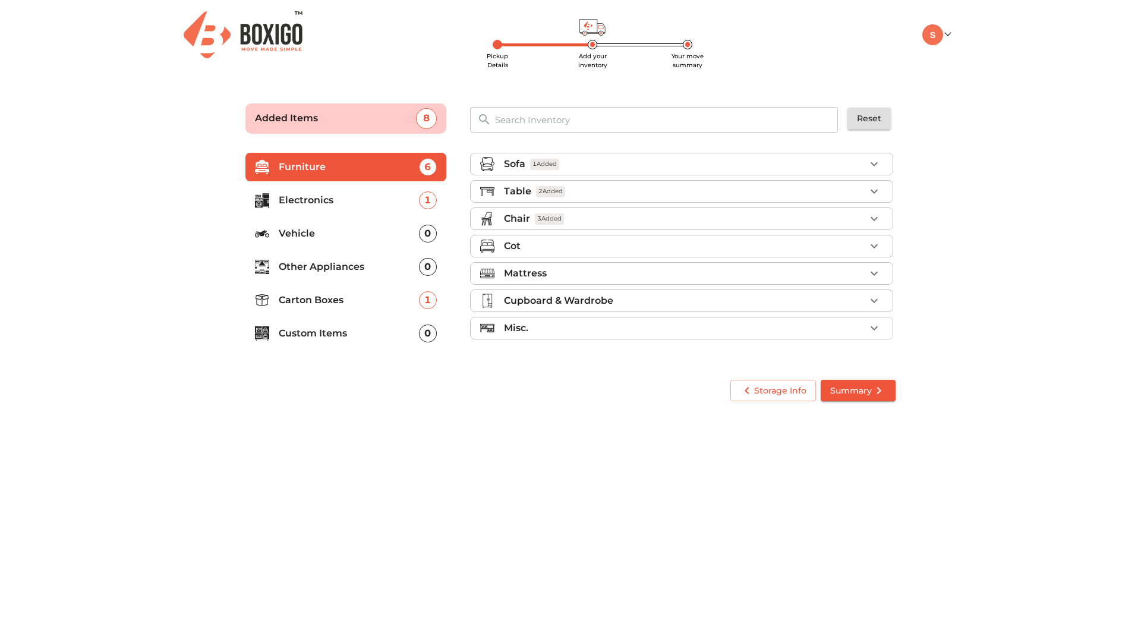
click at [362, 329] on p "Custom Items" at bounding box center [349, 333] width 140 height 14
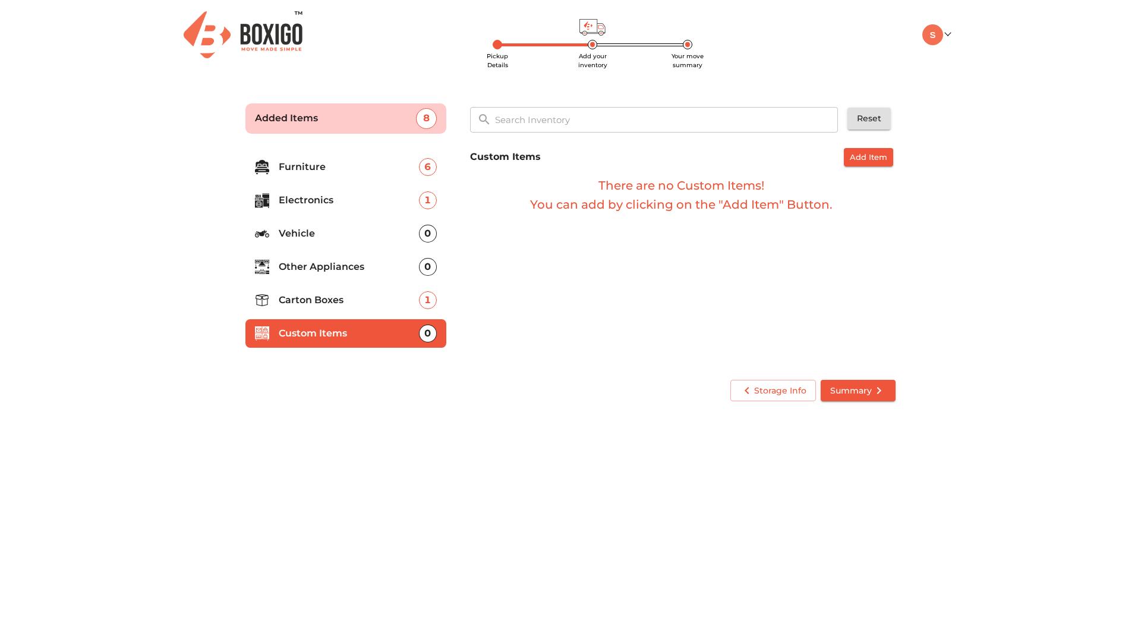
click at [360, 307] on li "Carton Boxes 1" at bounding box center [345, 300] width 201 height 29
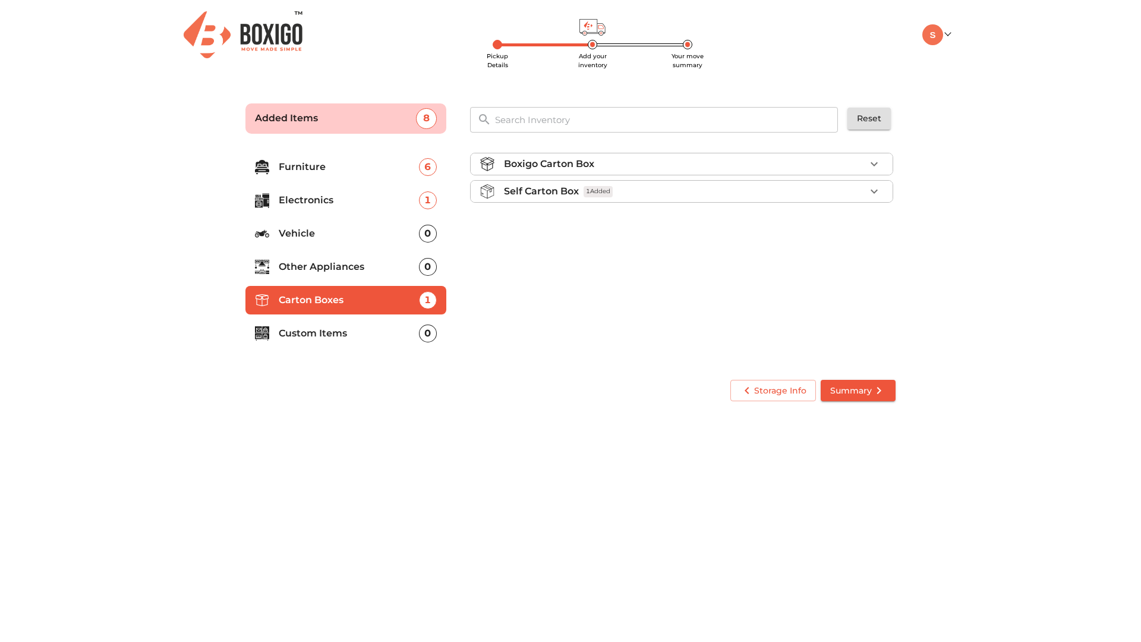
click at [877, 194] on icon "button" at bounding box center [874, 191] width 14 height 14
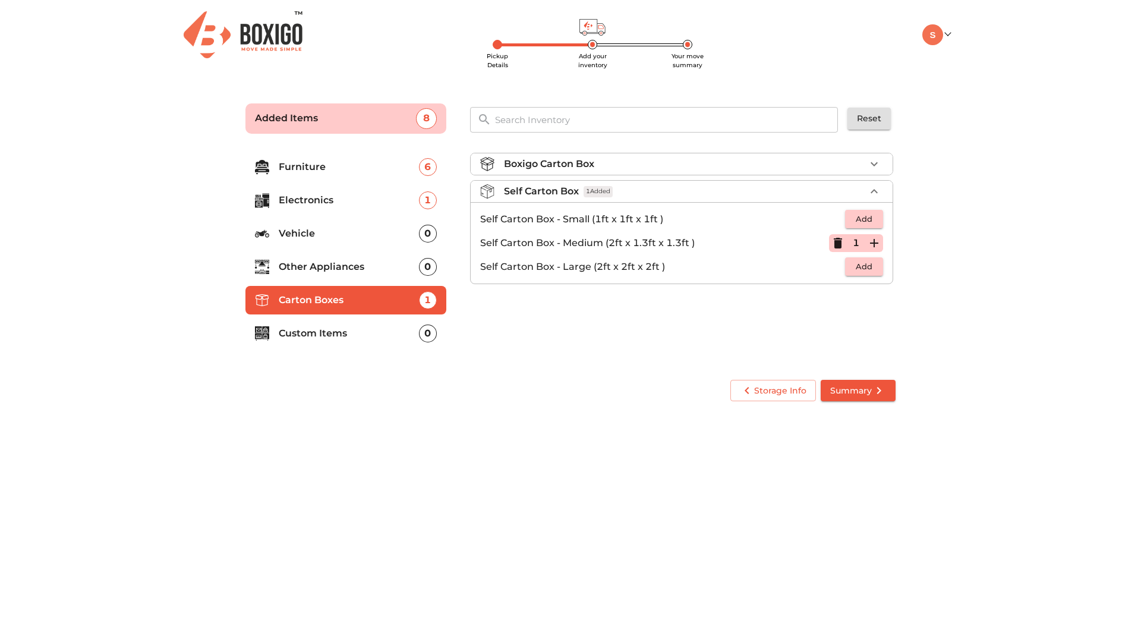
click at [861, 265] on span "Add" at bounding box center [864, 267] width 26 height 14
click at [843, 269] on icon "button" at bounding box center [838, 267] width 14 height 14
click at [868, 165] on icon "button" at bounding box center [874, 164] width 14 height 14
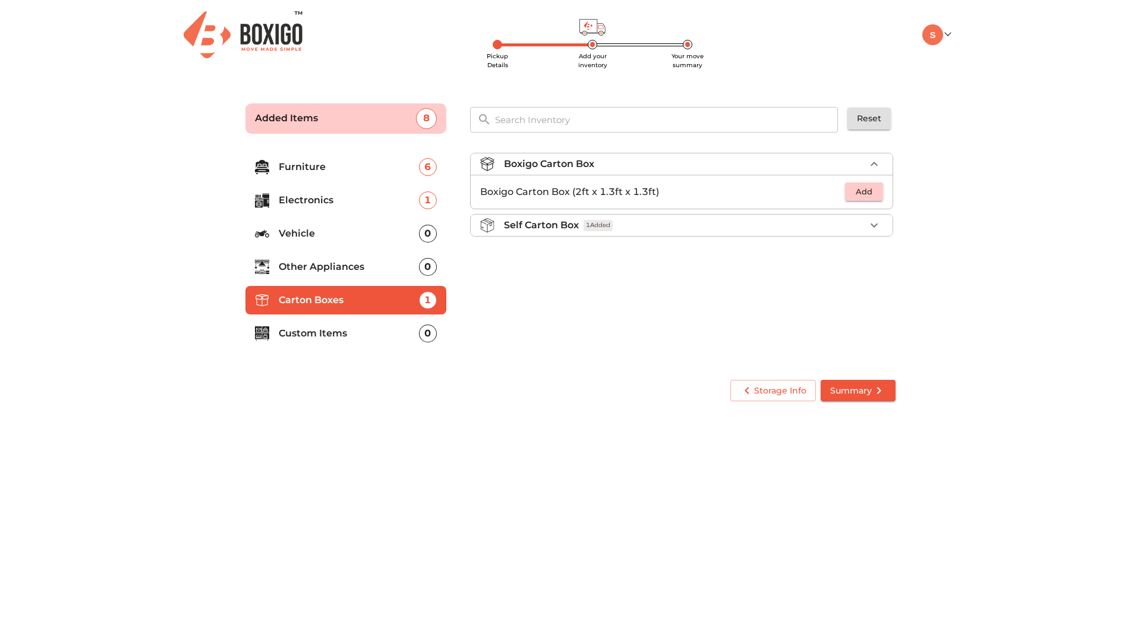
click at [858, 185] on span "Add" at bounding box center [864, 192] width 26 height 14
click at [755, 271] on div "Boxigo Carton Box 1 Added Boxigo Carton Box (2ft x 1.3ft x 1.3ft) 1 Self Carton…" at bounding box center [682, 255] width 435 height 225
click at [858, 388] on span "Summary" at bounding box center [858, 390] width 56 height 15
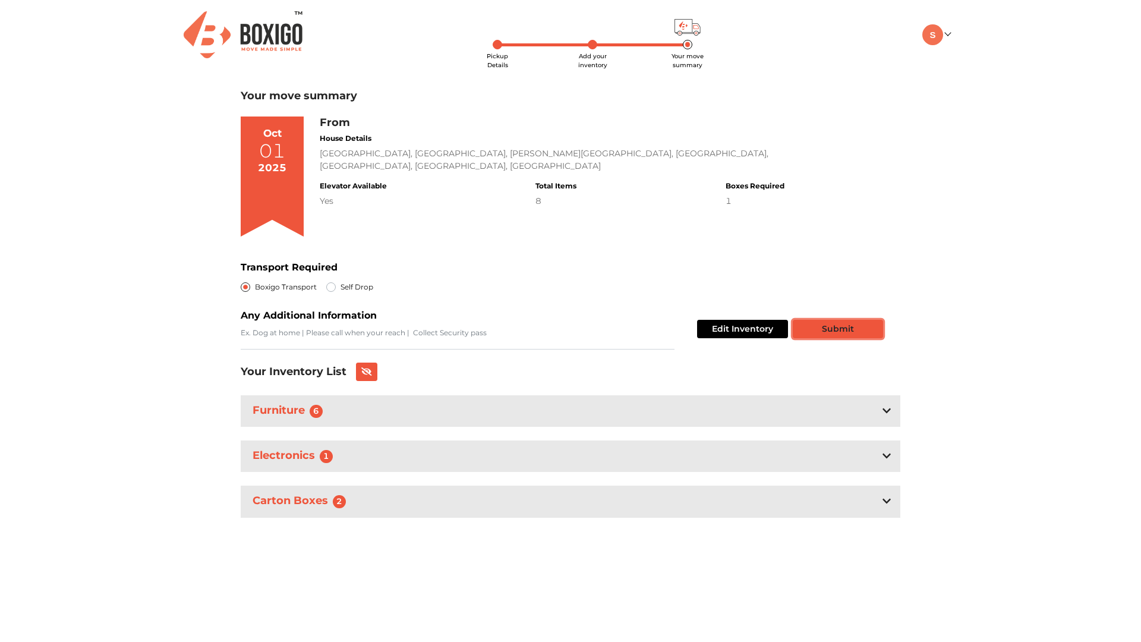
click at [823, 334] on button "Submit" at bounding box center [838, 329] width 90 height 18
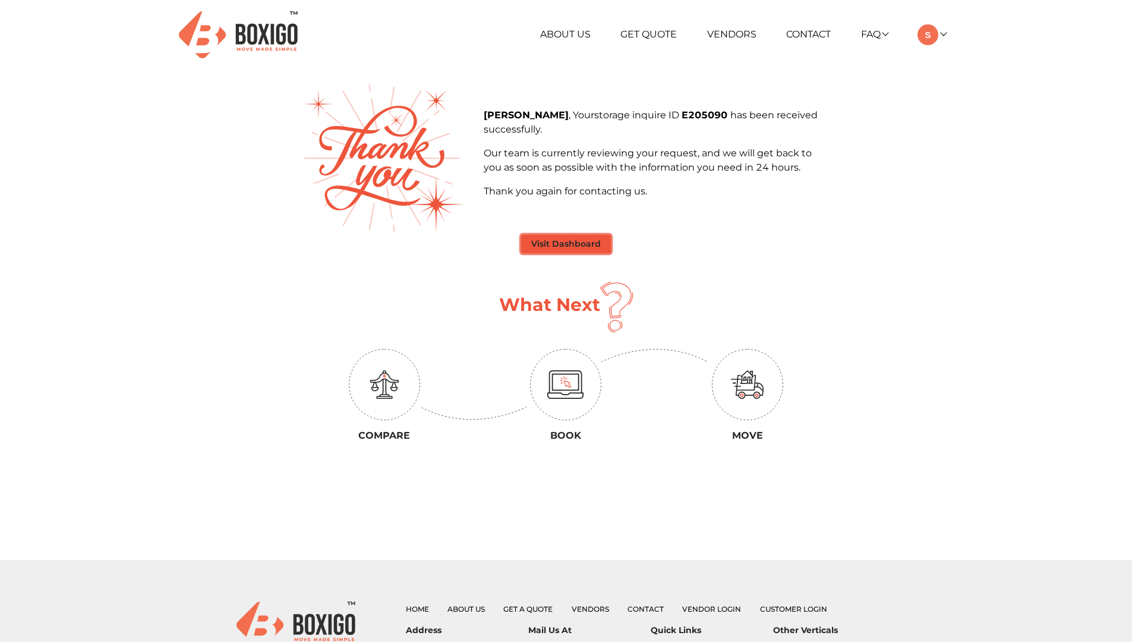
click at [568, 250] on button "Visit Dashboard" at bounding box center [566, 244] width 90 height 18
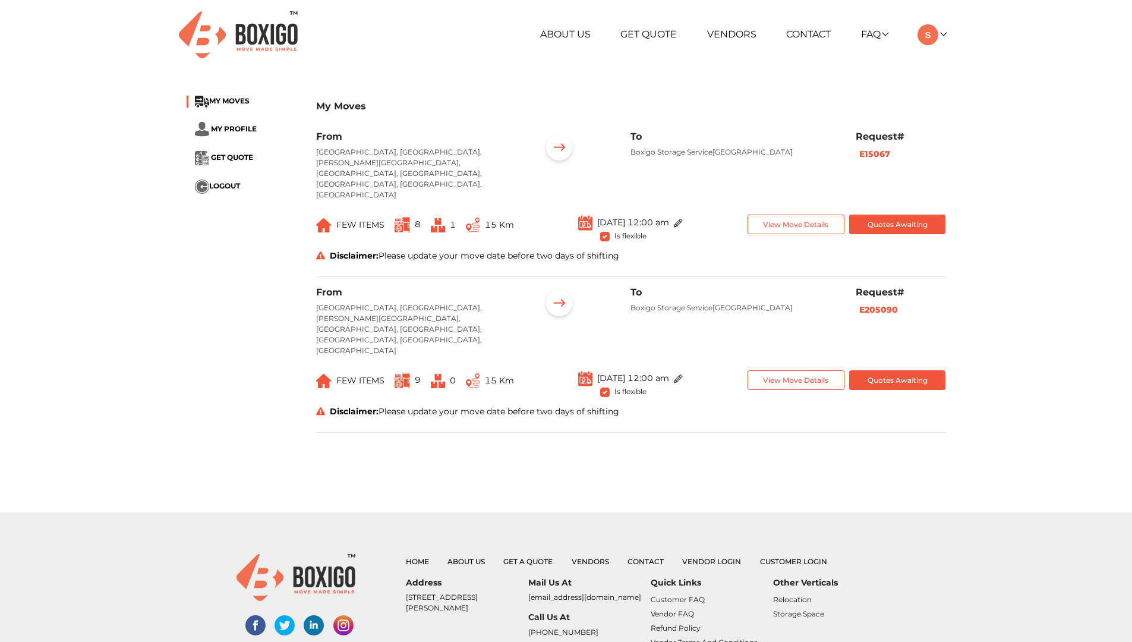
click at [231, 162] on li "GET QUOTE" at bounding box center [243, 158] width 112 height 14
click at [231, 159] on span "GET QUOTE" at bounding box center [232, 157] width 42 height 9
click at [1049, 333] on div "My Moves MY MOVES MY PROFILE GET QUOTE LOGOUT My Moves From Prestige Kew Garden…" at bounding box center [566, 269] width 1132 height 370
click at [230, 128] on span "MY PROFILE" at bounding box center [234, 128] width 46 height 9
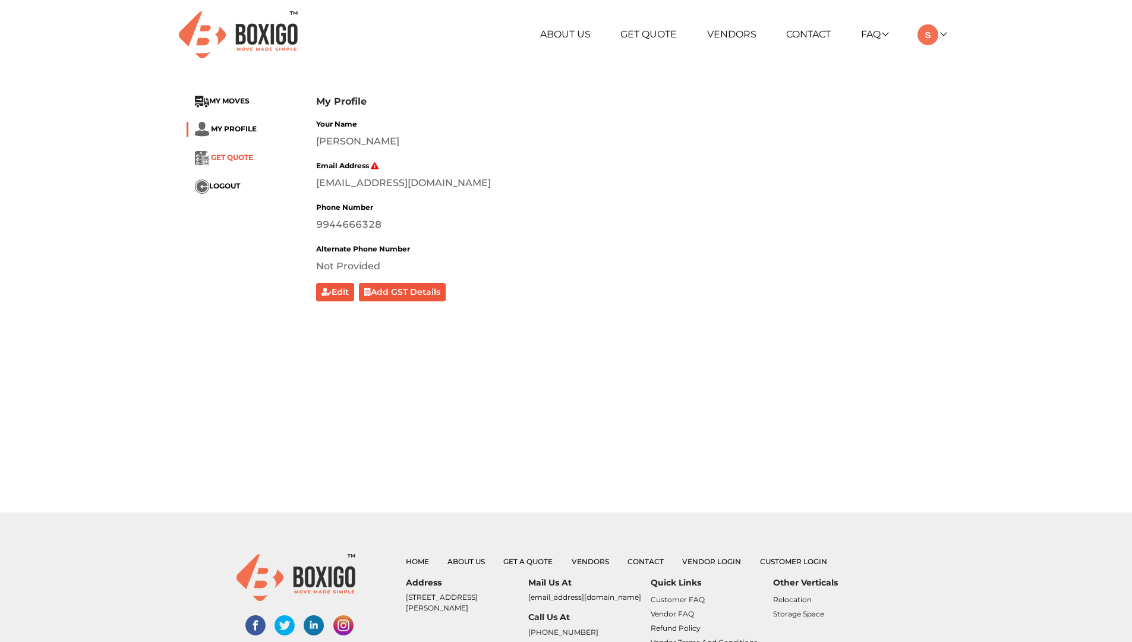
click at [229, 158] on span "GET QUOTE" at bounding box center [232, 157] width 42 height 9
click at [232, 97] on span "MY MOVES" at bounding box center [229, 100] width 40 height 9
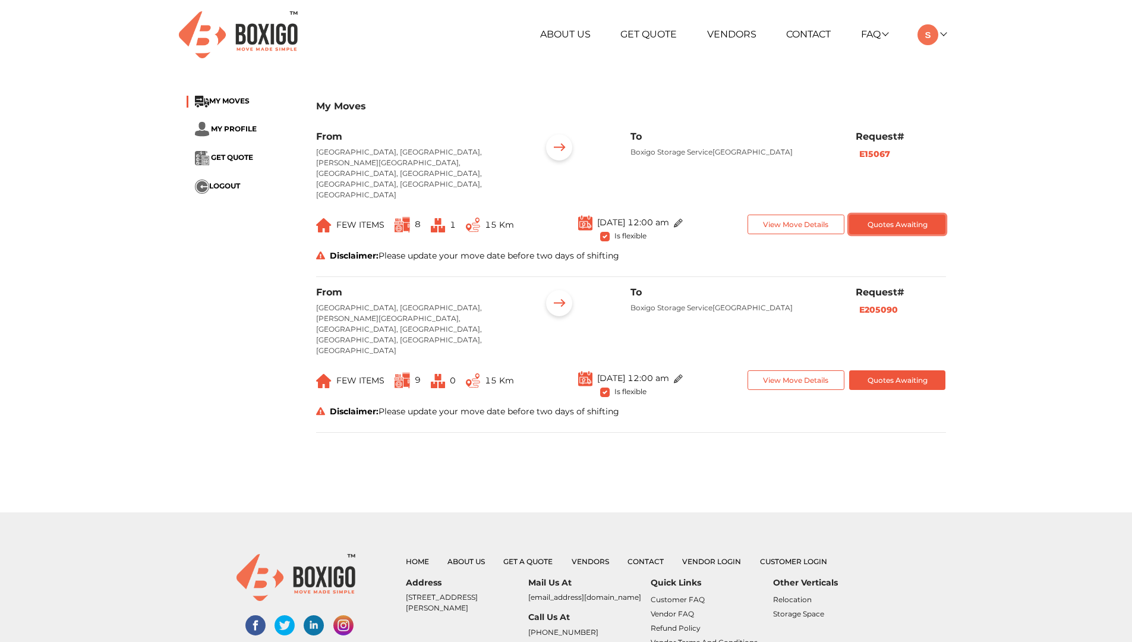
click at [885, 215] on button "Quotes Awaiting" at bounding box center [897, 225] width 97 height 20
click at [868, 215] on button "Quotes Awaiting" at bounding box center [897, 225] width 97 height 20
